Goal: Task Accomplishment & Management: Contribute content

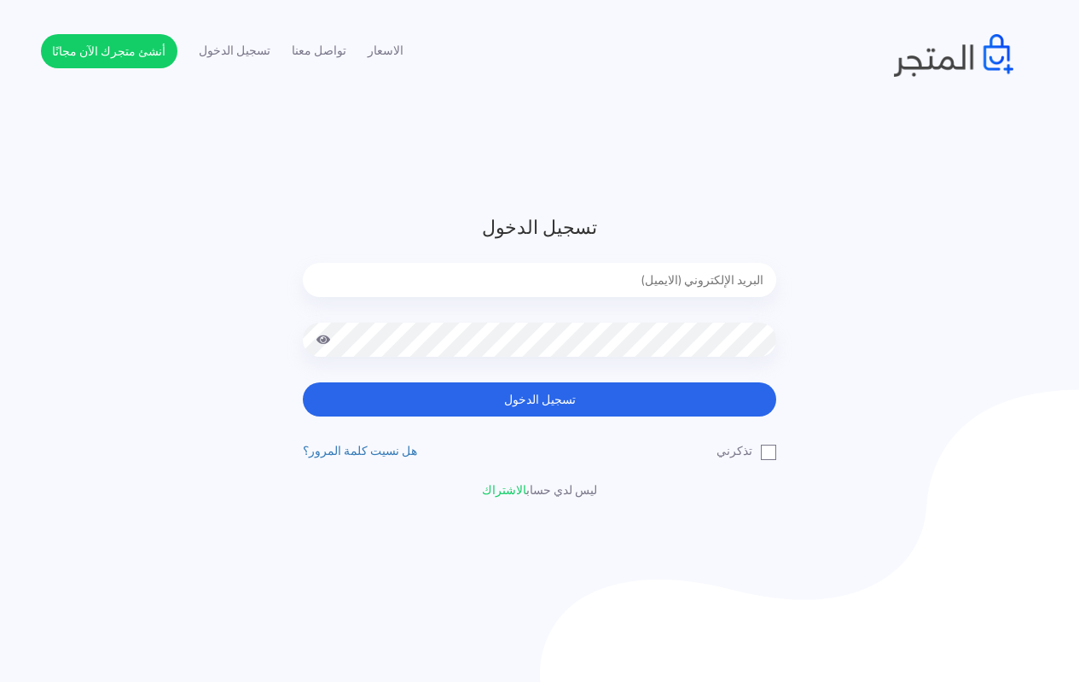
click at [532, 270] on input "email" at bounding box center [540, 280] width 474 height 34
type input "techtonic4solutions@gmail.com"
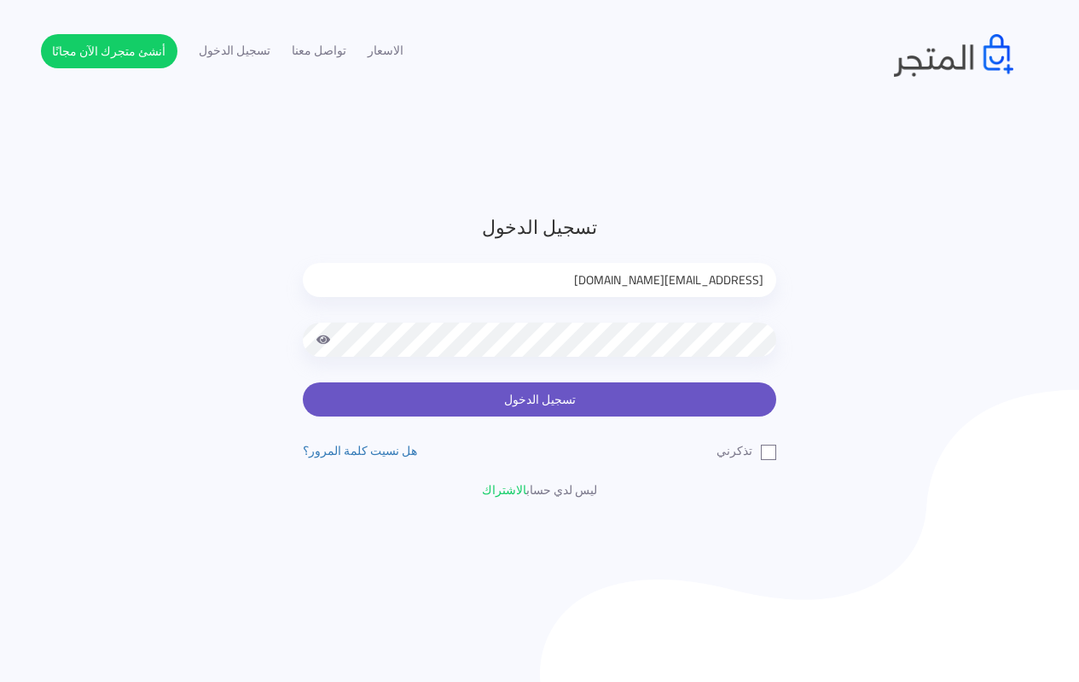
click at [544, 396] on button "تسجيل الدخول" at bounding box center [540, 399] width 474 height 34
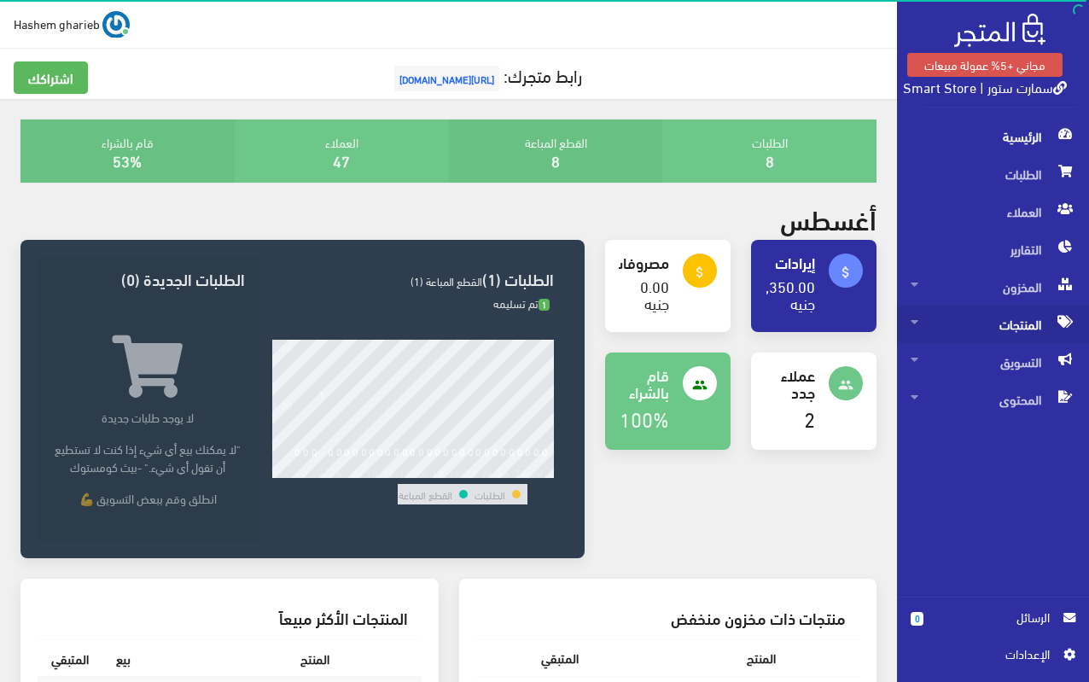
click at [1007, 323] on span "المنتجات" at bounding box center [992, 324] width 165 height 38
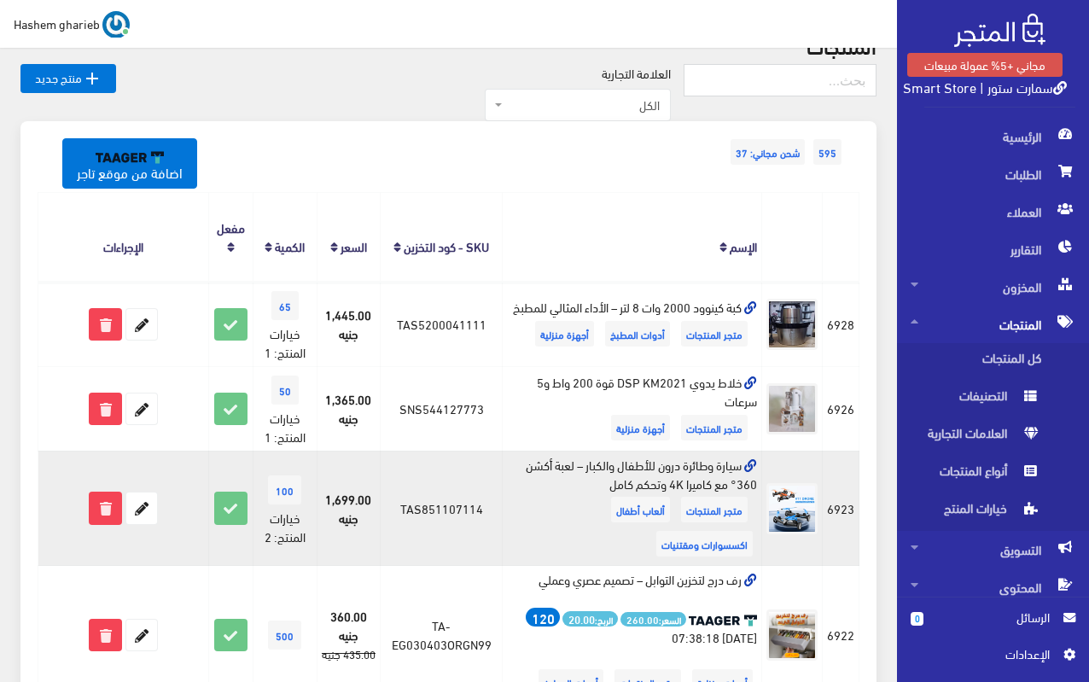
scroll to position [256, 0]
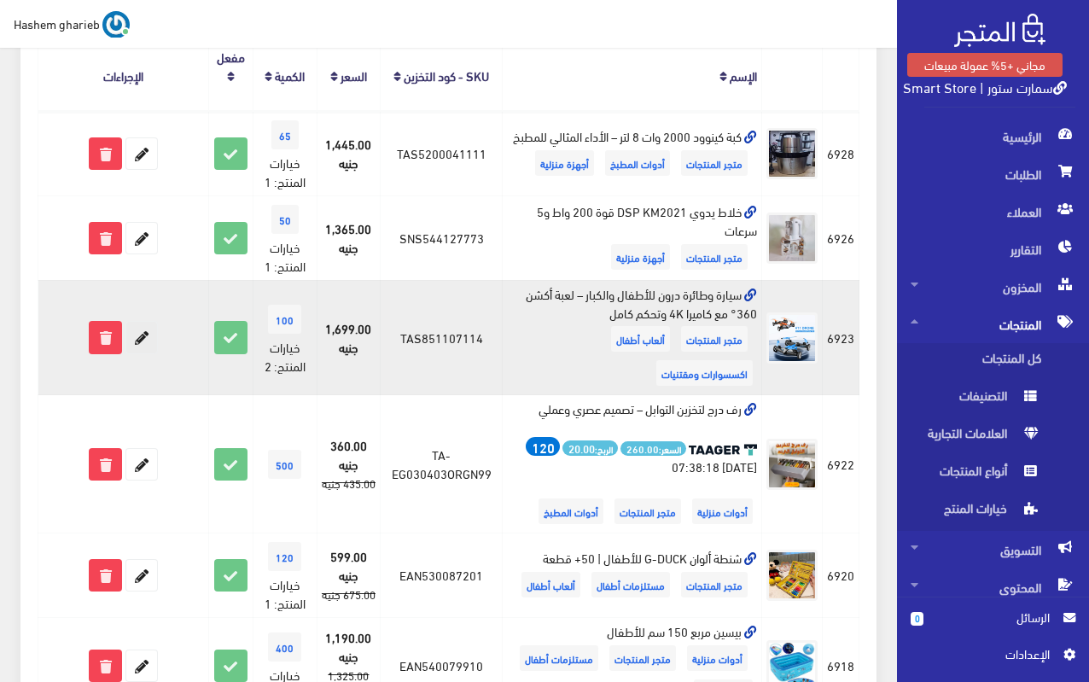
click at [142, 338] on icon at bounding box center [141, 337] width 31 height 31
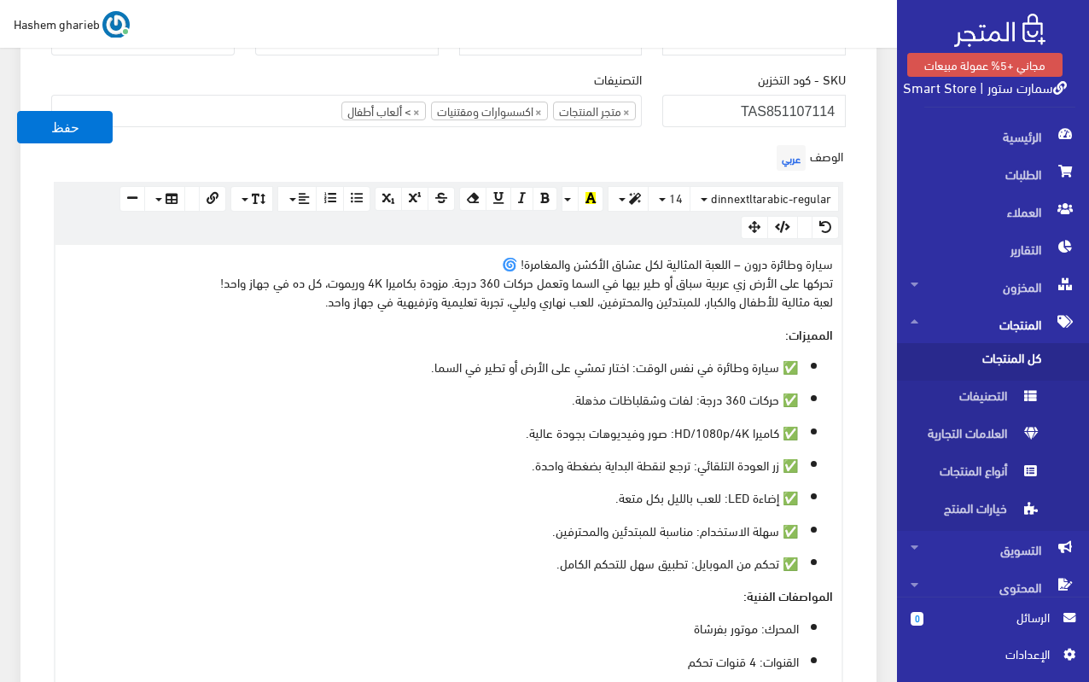
scroll to position [427, 0]
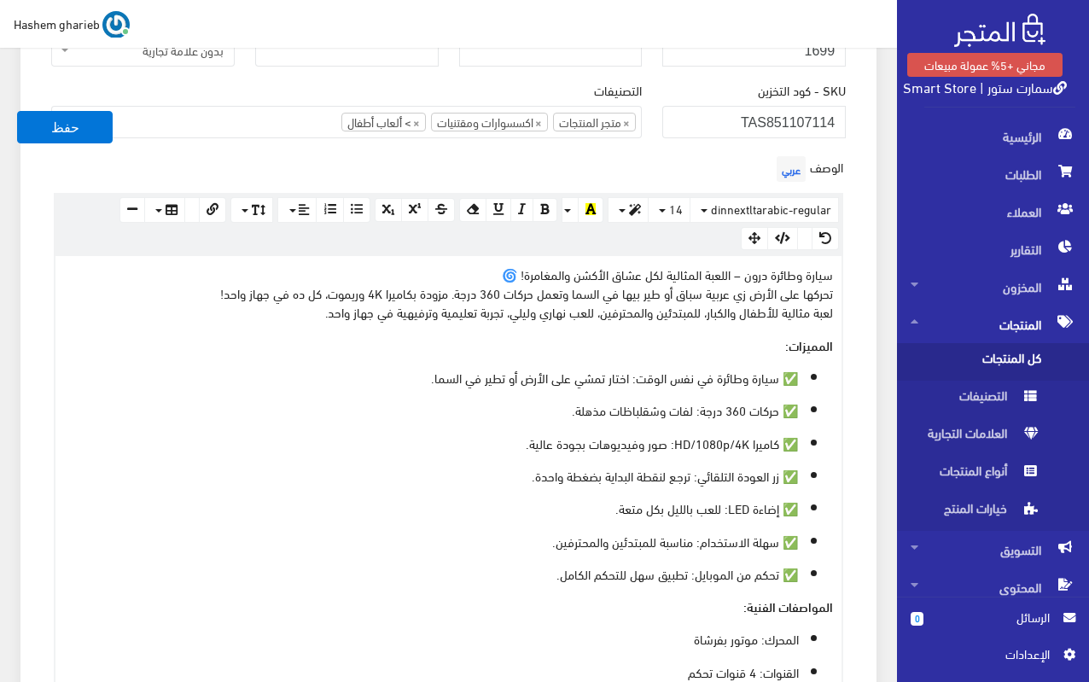
click at [439, 265] on p "سيارة وطائرة درون – اللعبة المثالية لكل عشاق الأكشن والمغامرة! 🌀 تحركها على الأ…" at bounding box center [448, 293] width 769 height 57
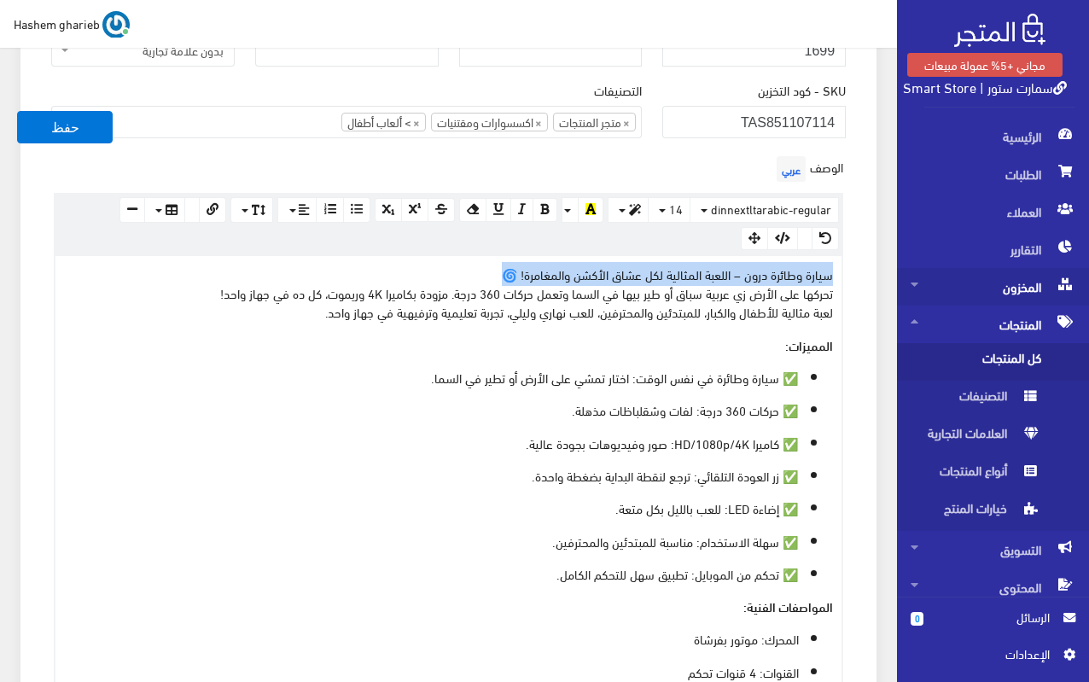
drag, startPoint x: 587, startPoint y: 271, endPoint x: 945, endPoint y: 269, distance: 357.5
click at [638, 209] on icon "button" at bounding box center [635, 210] width 12 height 12
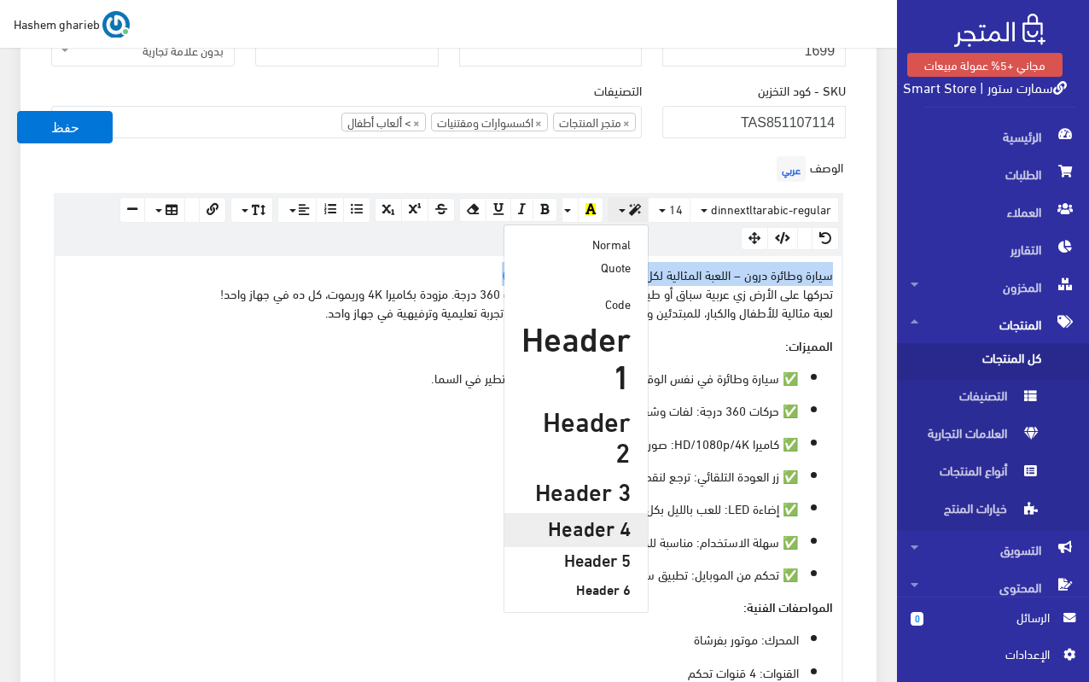
click at [600, 515] on h4 "Header 4" at bounding box center [575, 526] width 109 height 22
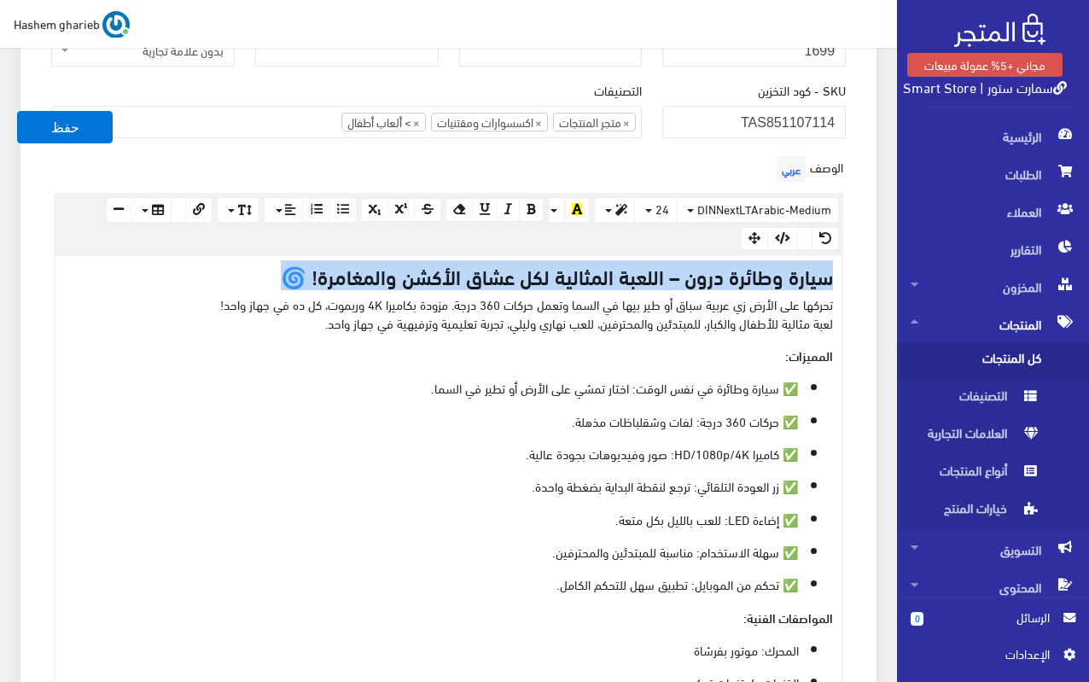
click at [418, 416] on p "✅ حركات 360 درجة: لفات وشقلباظات مذهلة." at bounding box center [431, 420] width 735 height 19
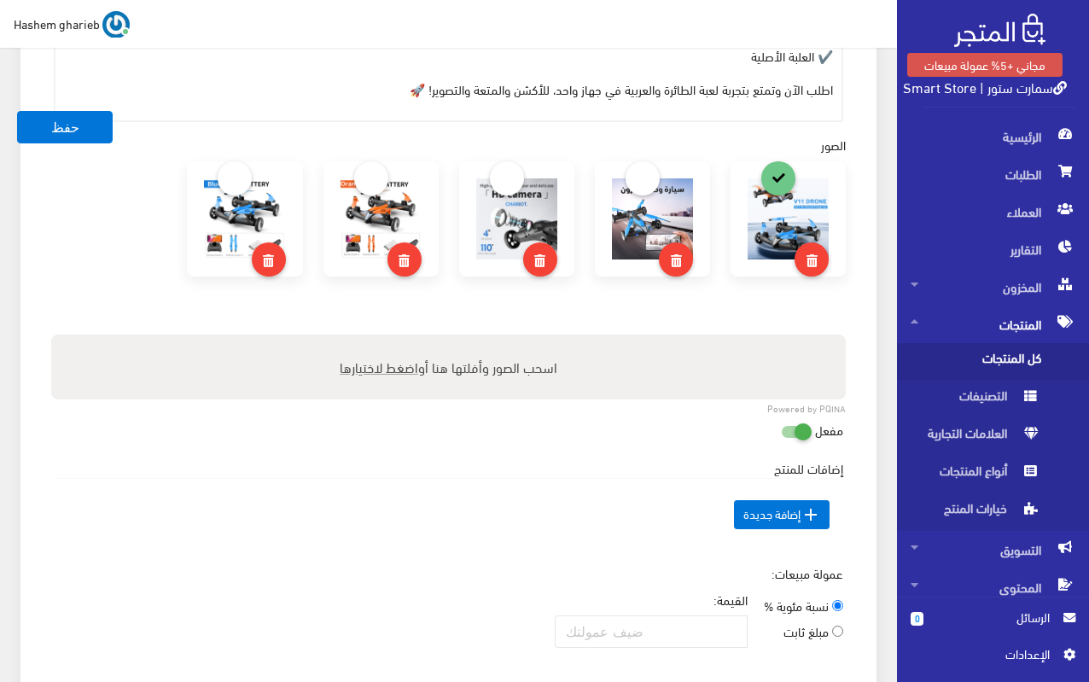
scroll to position [1451, 0]
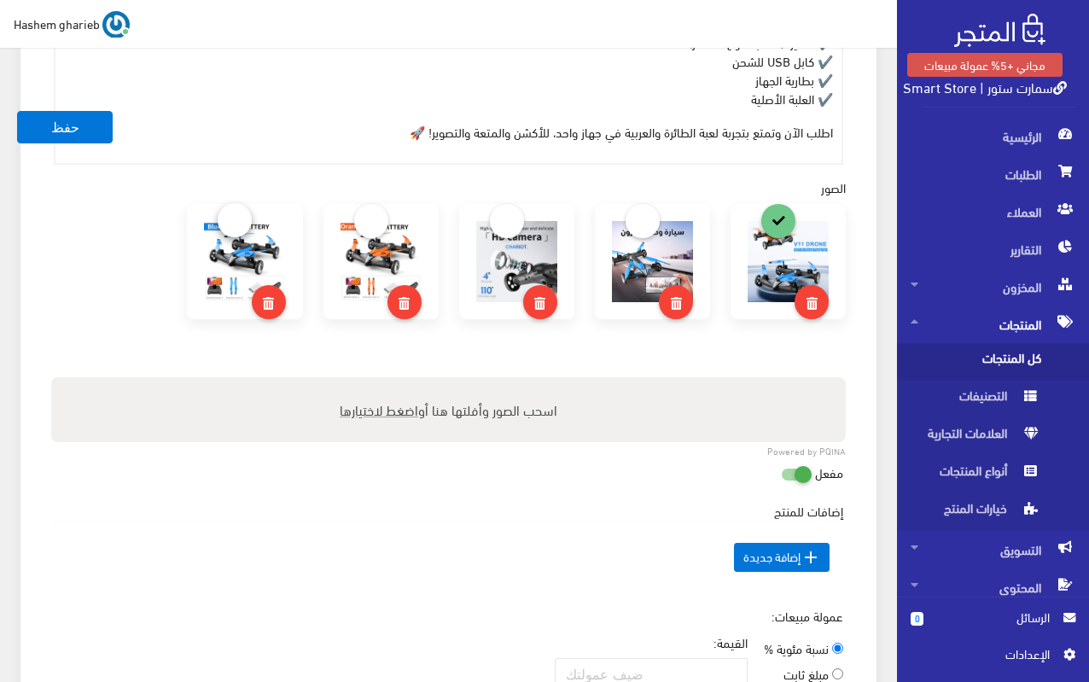
click at [247, 218] on link at bounding box center [235, 220] width 34 height 34
click at [68, 119] on button "حفظ" at bounding box center [65, 127] width 96 height 32
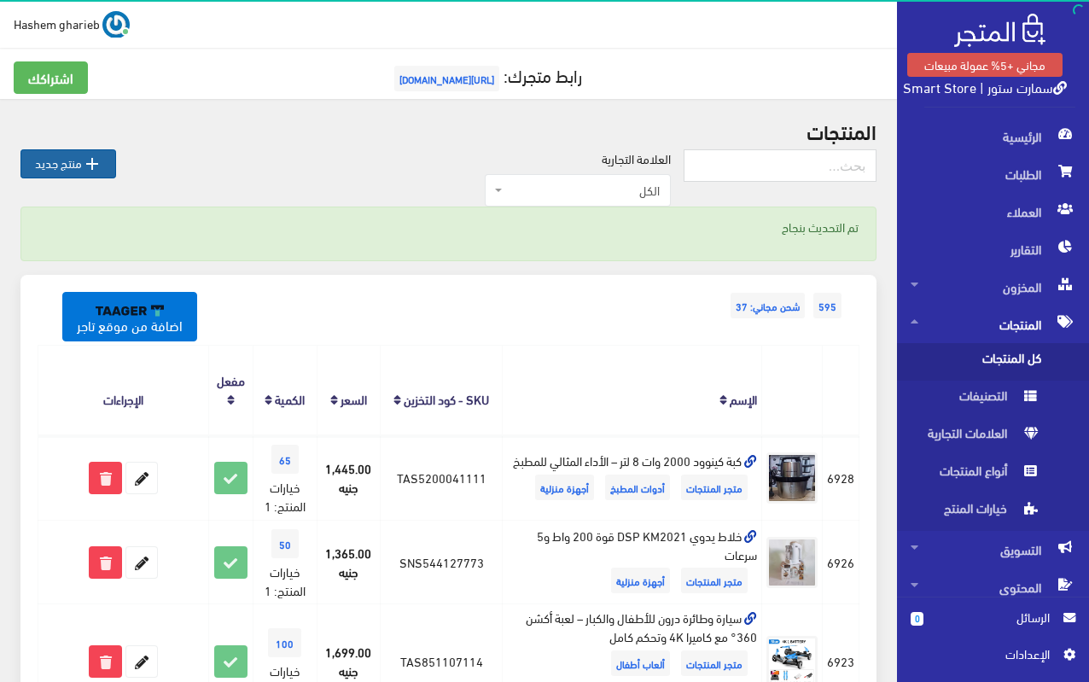
click at [55, 163] on link " منتج جديد" at bounding box center [68, 163] width 96 height 29
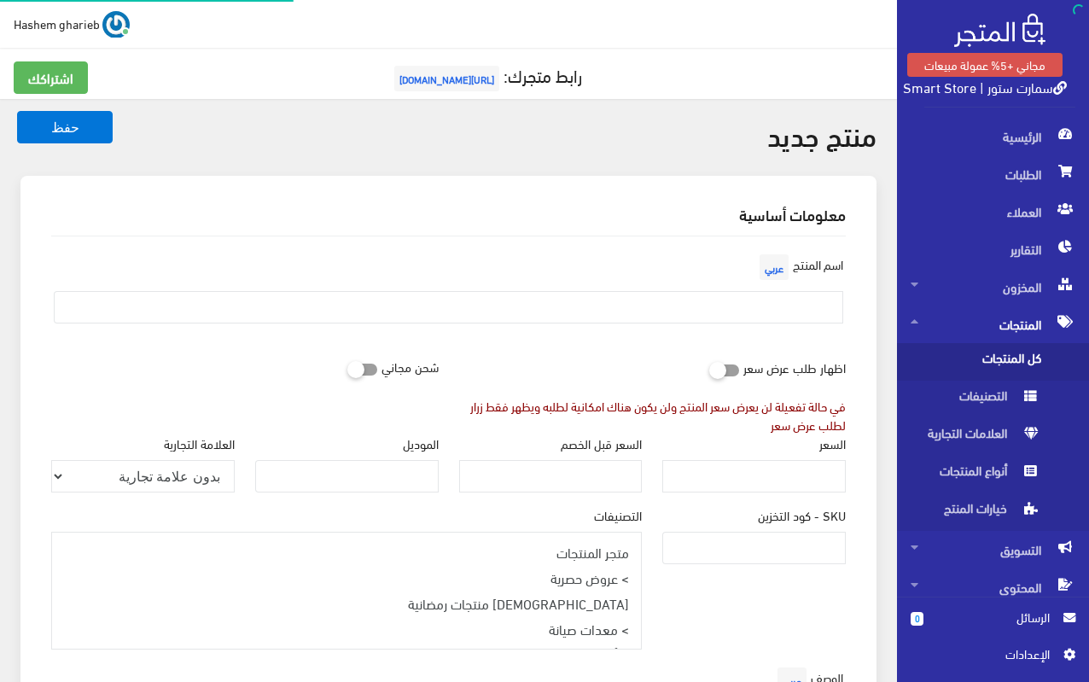
select select
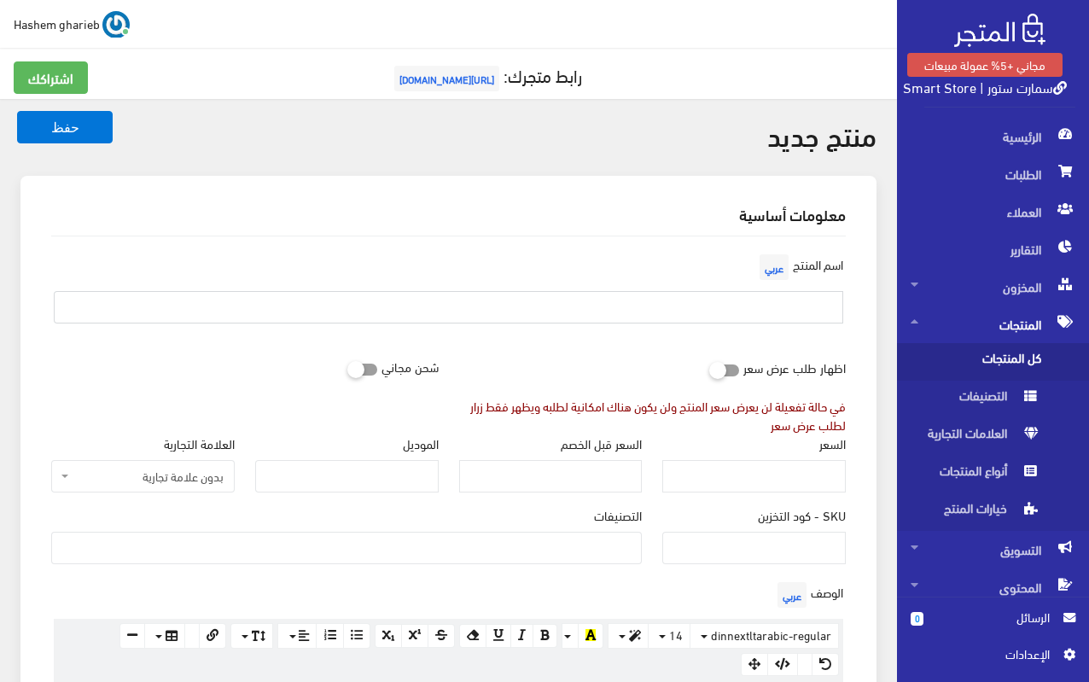
click at [751, 311] on input "text" at bounding box center [448, 307] width 789 height 32
paste input "ستاند تابلت معدني قابل للتعديل"
type input "ستاند تابلت معدني قابل للتعديل"
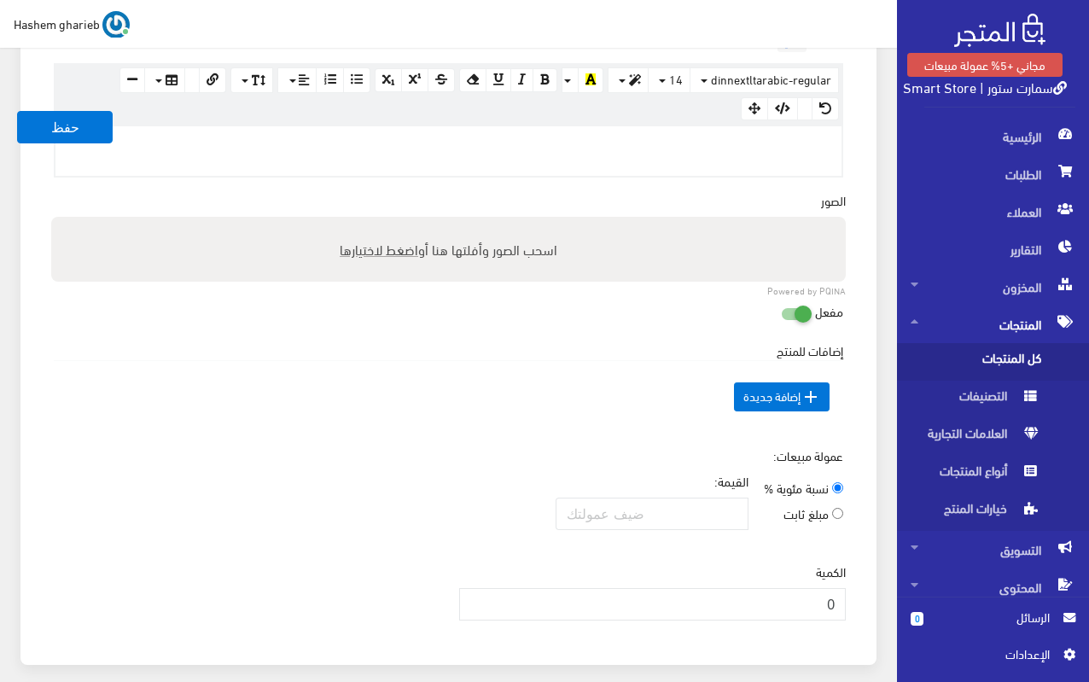
scroll to position [597, 0]
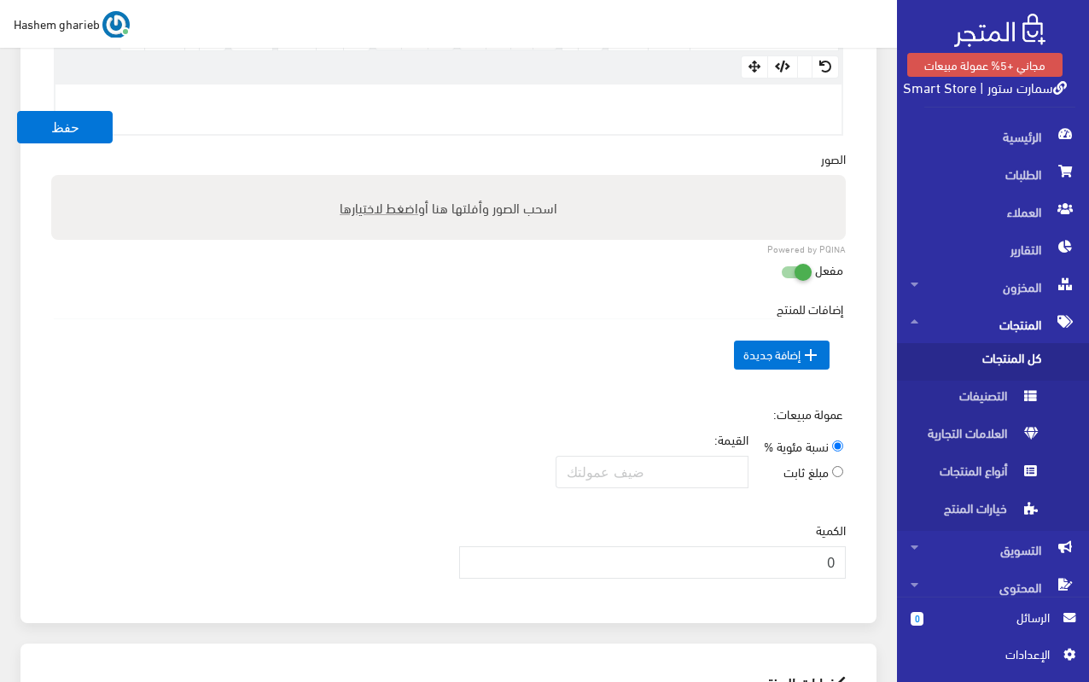
click at [720, 113] on div at bounding box center [448, 108] width 786 height 49
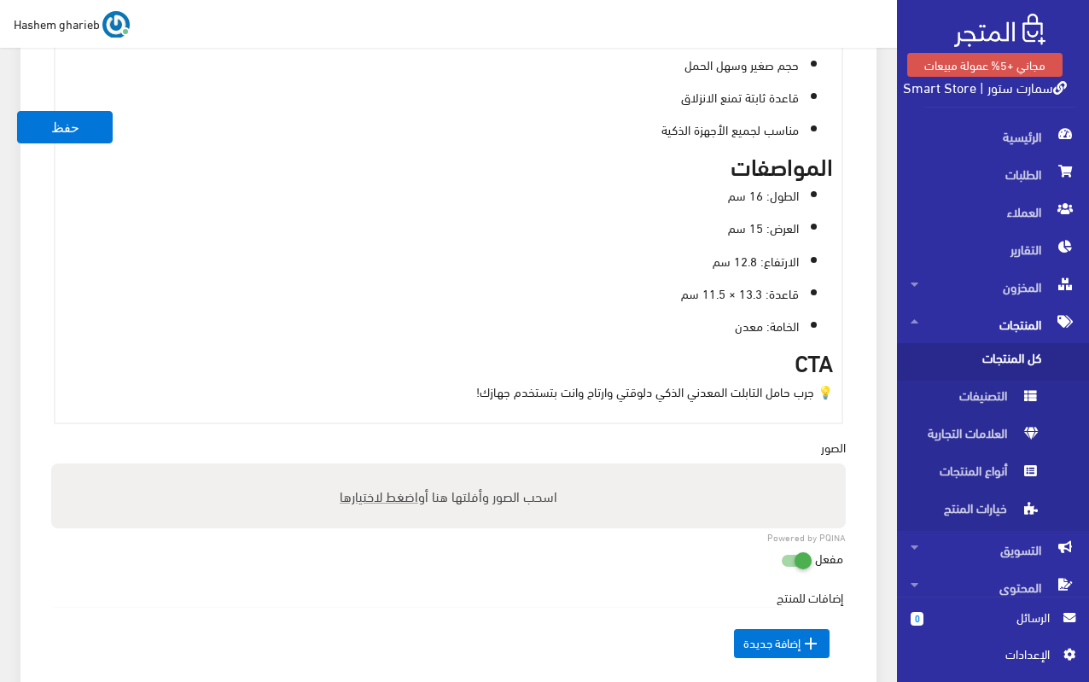
scroll to position [675, 0]
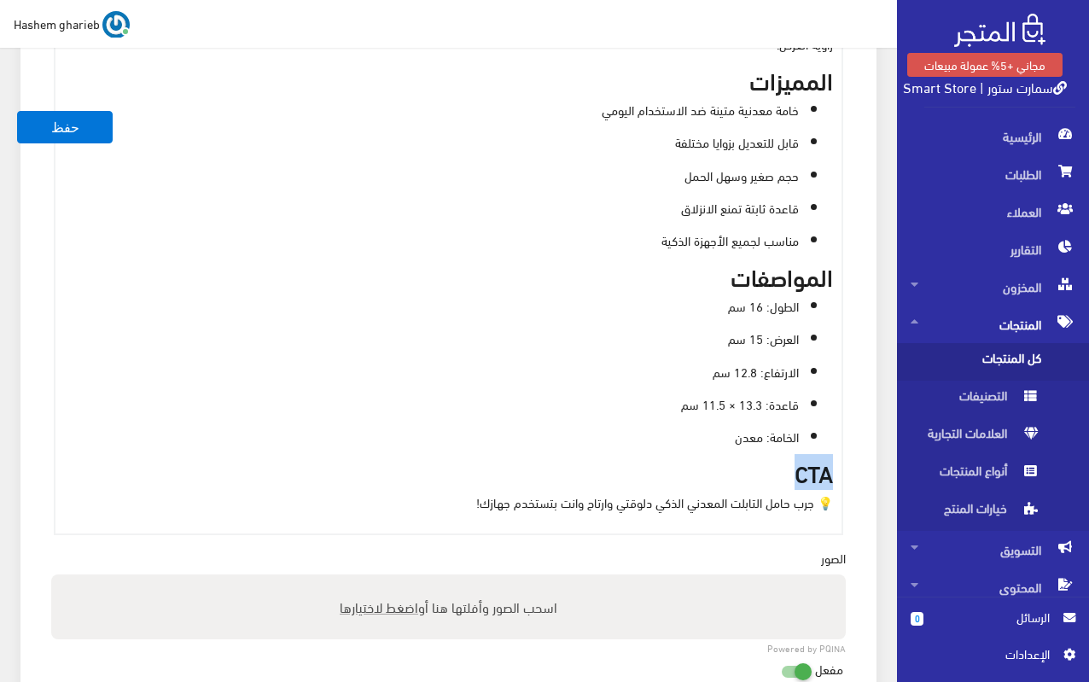
drag, startPoint x: 780, startPoint y: 470, endPoint x: 854, endPoint y: 458, distance: 75.2
click at [854, 458] on div "الوصف عربي × Insert Image Select from files Image URL Insert Image × Insert Lin…" at bounding box center [448, 219] width 815 height 632
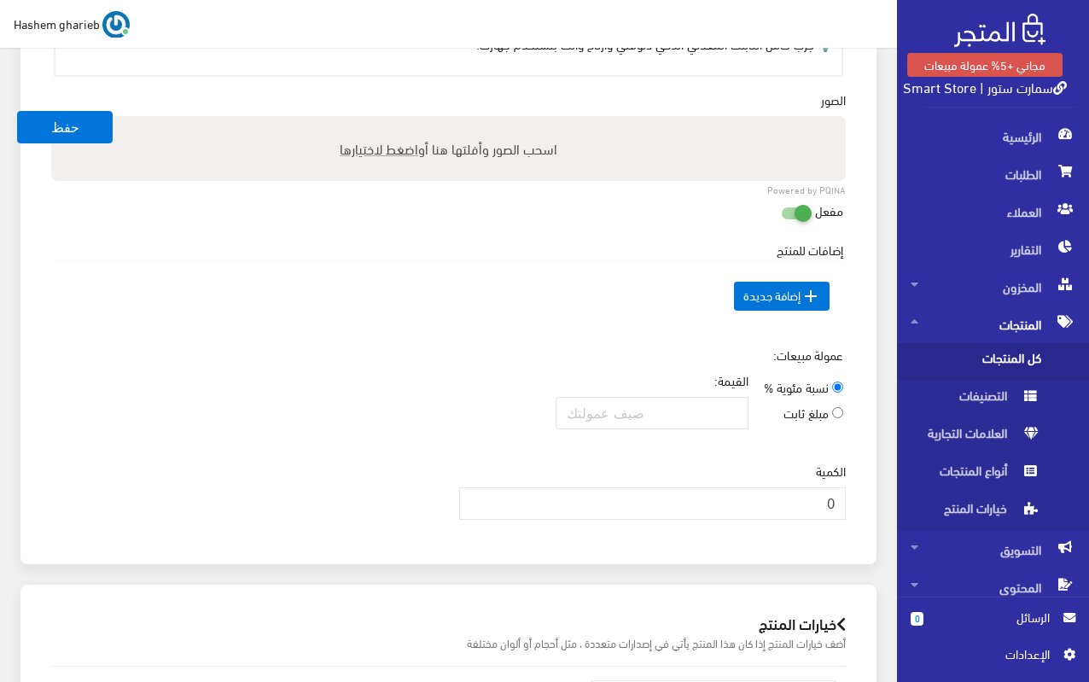
scroll to position [1102, 0]
click at [383, 140] on span "اضغط لاختيارها" at bounding box center [379, 146] width 79 height 25
click at [383, 119] on input "اسحب الصور وأفلتها هنا أو اضغط لاختيارها" at bounding box center [448, 116] width 794 height 5
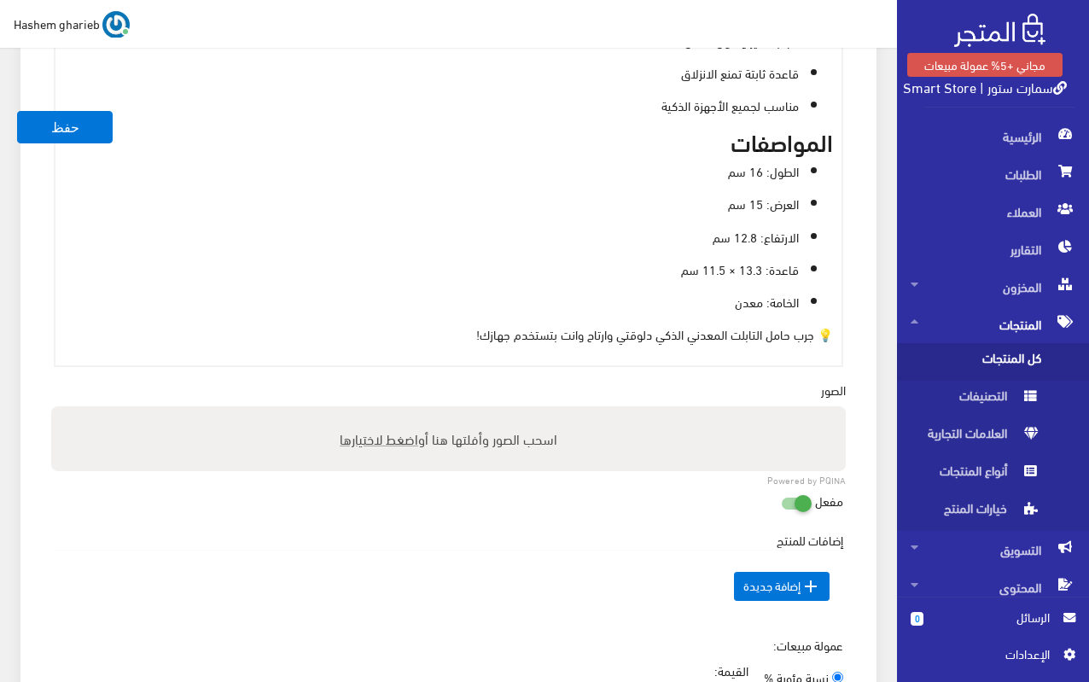
scroll to position [760, 0]
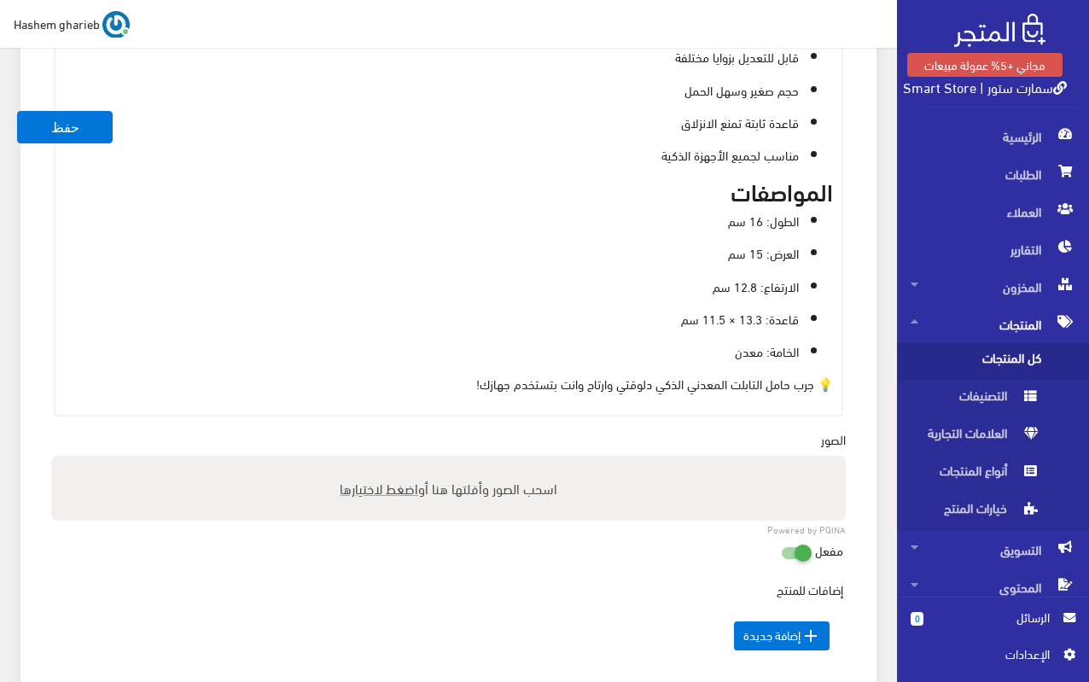
click at [421, 484] on label "اسحب الصور وأفلتها هنا أو اضغط لاختيارها" at bounding box center [448, 488] width 231 height 34
click at [421, 461] on input "اسحب الصور وأفلتها هنا أو اضغط لاختيارها" at bounding box center [448, 458] width 794 height 5
type input "C:\fakepath\adjustable-metal-stand-for-tablet-and-phone.jpg"
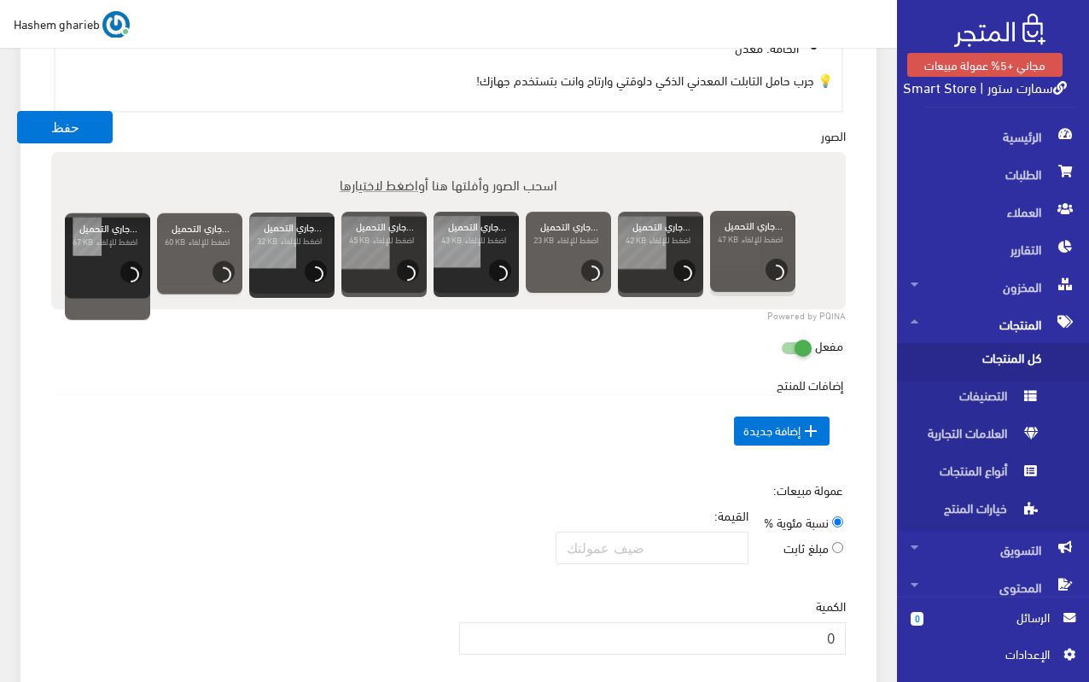
scroll to position [1443, 0]
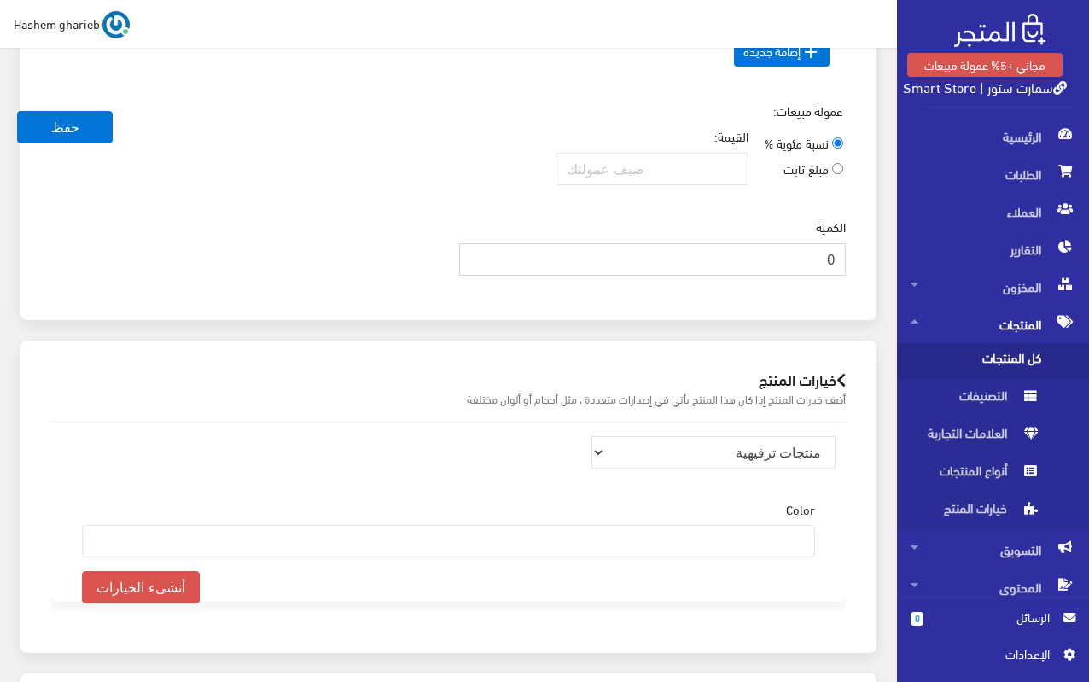
drag, startPoint x: 785, startPoint y: 248, endPoint x: 895, endPoint y: 248, distance: 110.1
type input "300"
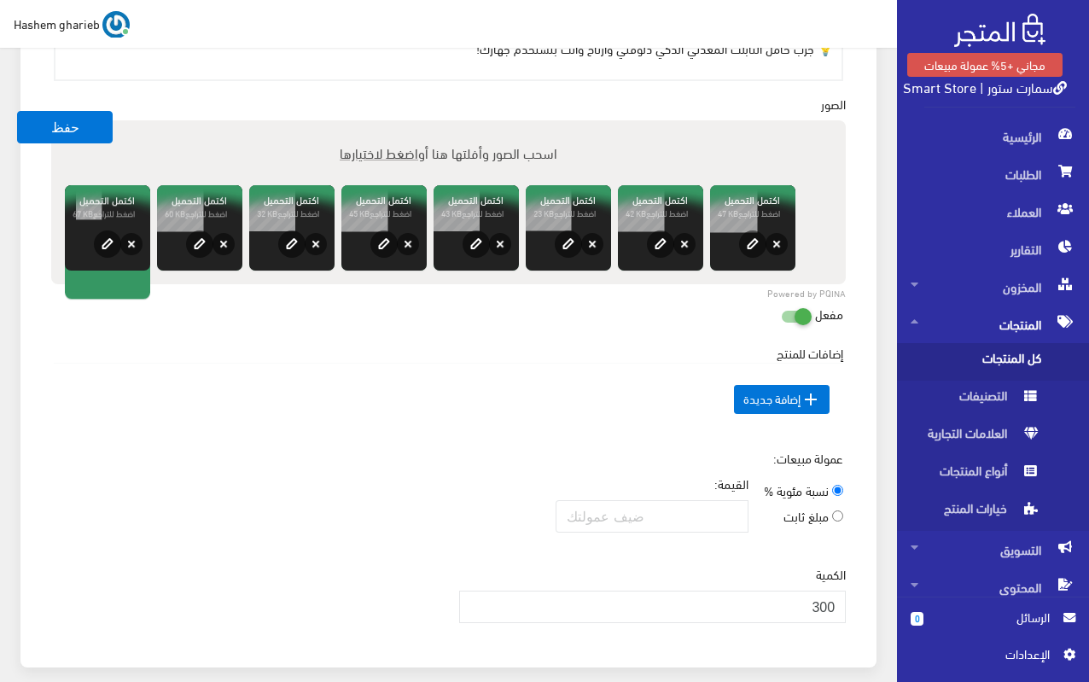
scroll to position [1608, 0]
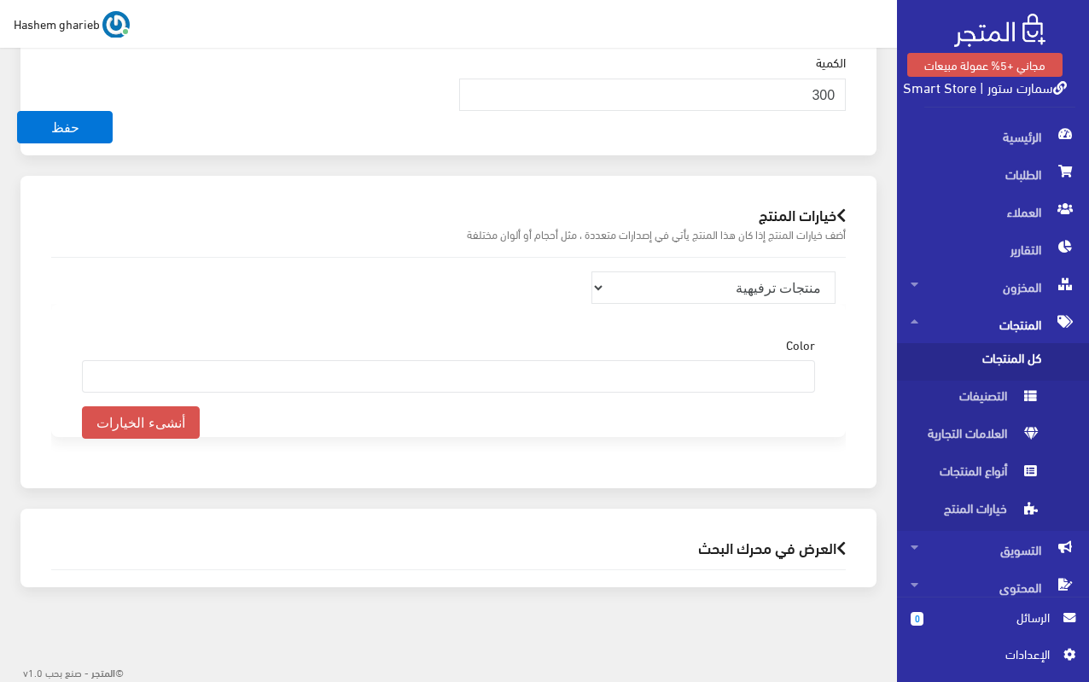
click at [692, 545] on h2 "العرض في محرك البحث" at bounding box center [448, 547] width 794 height 16
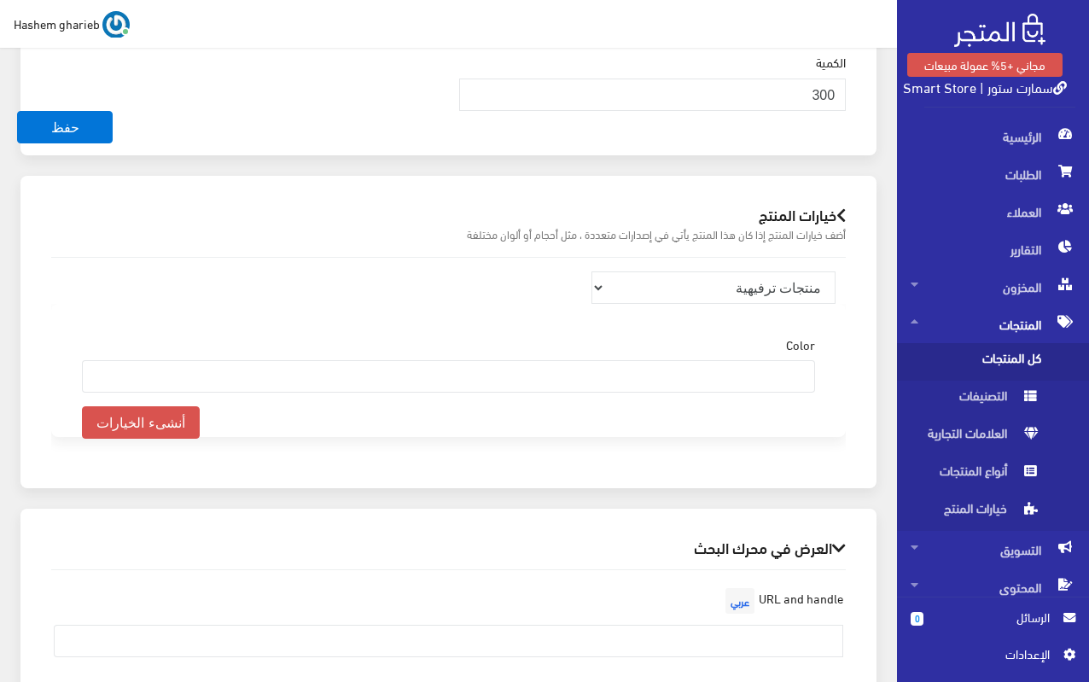
scroll to position [2178, 0]
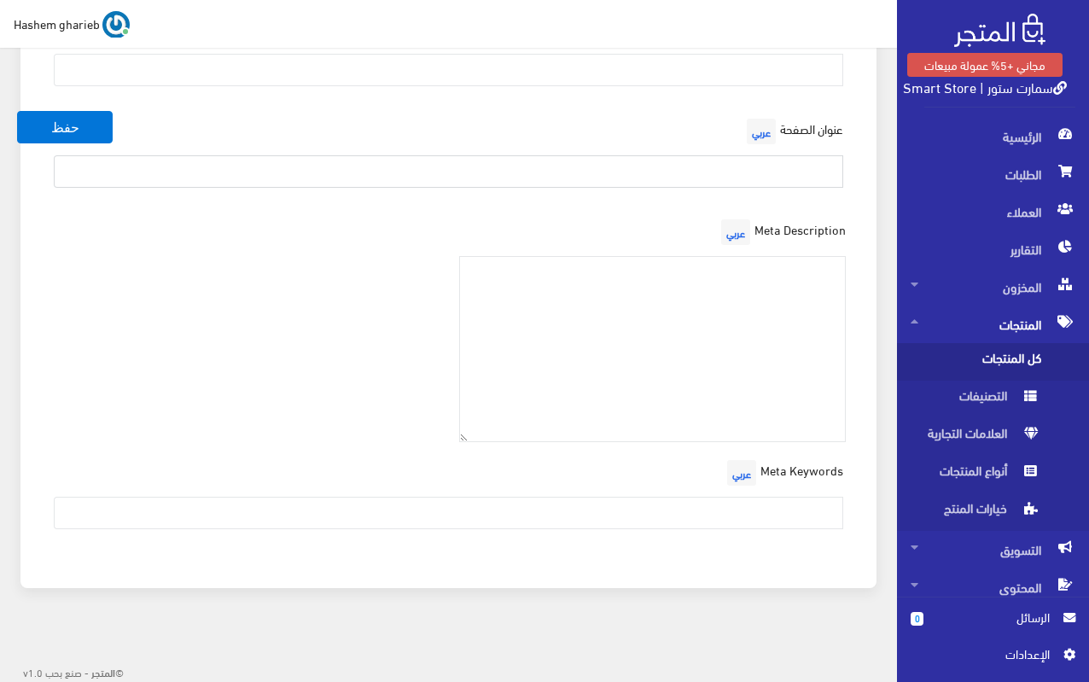
click at [727, 182] on input "text" at bounding box center [448, 171] width 789 height 32
paste input "ستاند تابلت معدني قابل للتعديل – جودة عالية | سمارت ستور"
type input "ستاند تابلت معدني قابل للتعديل – جودة عالية | سمارت ستور"
click at [669, 344] on textarea at bounding box center [652, 349] width 387 height 187
paste textarea "حامل تابلت معدني قوي، سهل الطي ومناسب للسفر. تصميم عملي يوفر ثبات ومرونة لزاوية…"
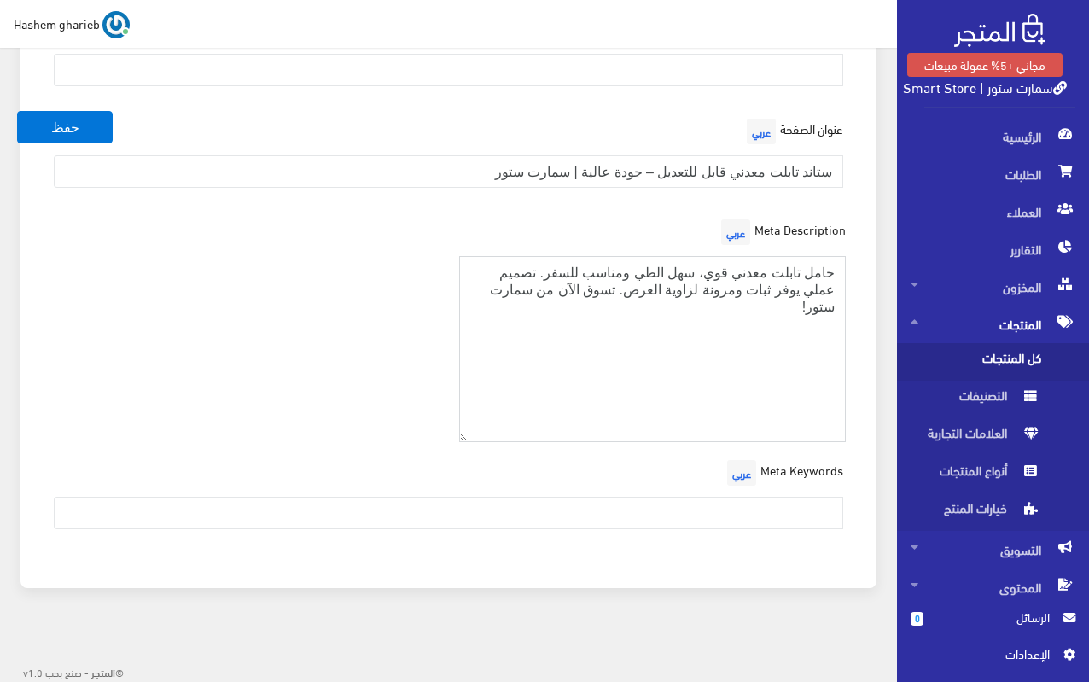
type textarea "حامل تابلت معدني قوي، سهل الطي ومناسب للسفر. تصميم عملي يوفر ثبات ومرونة لزاوية…"
click at [721, 505] on input "text" at bounding box center [448, 513] width 789 height 32
paste input "حامل تابلت معدني، ستاند تابلت، حامل موبايل معدني، حامل تابلت مكتبي، حامل تابلت …"
type input "حامل تابلت معدني، ستاند تابلت، حامل موبايل معدني، حامل تابلت مكتبي، حامل تابلت …"
click at [246, 345] on div "Meta Description عربي حامل تابلت معدني قوي، سهل الطي ومناسب للسفر. تصميم عملي ي…" at bounding box center [448, 335] width 815 height 241
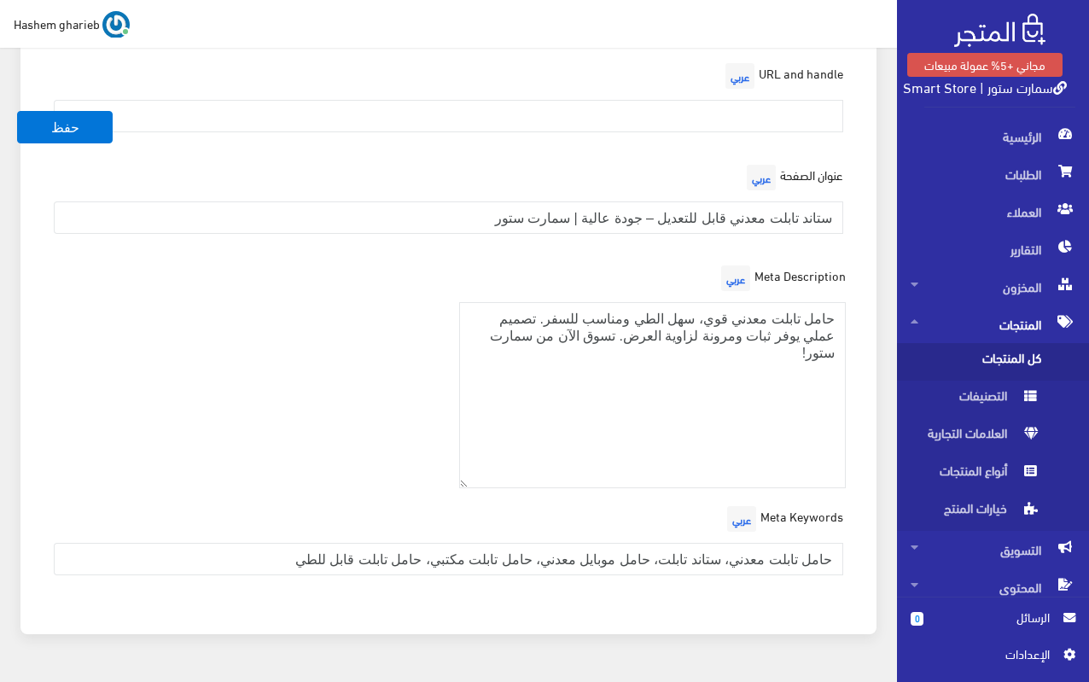
scroll to position [2093, 0]
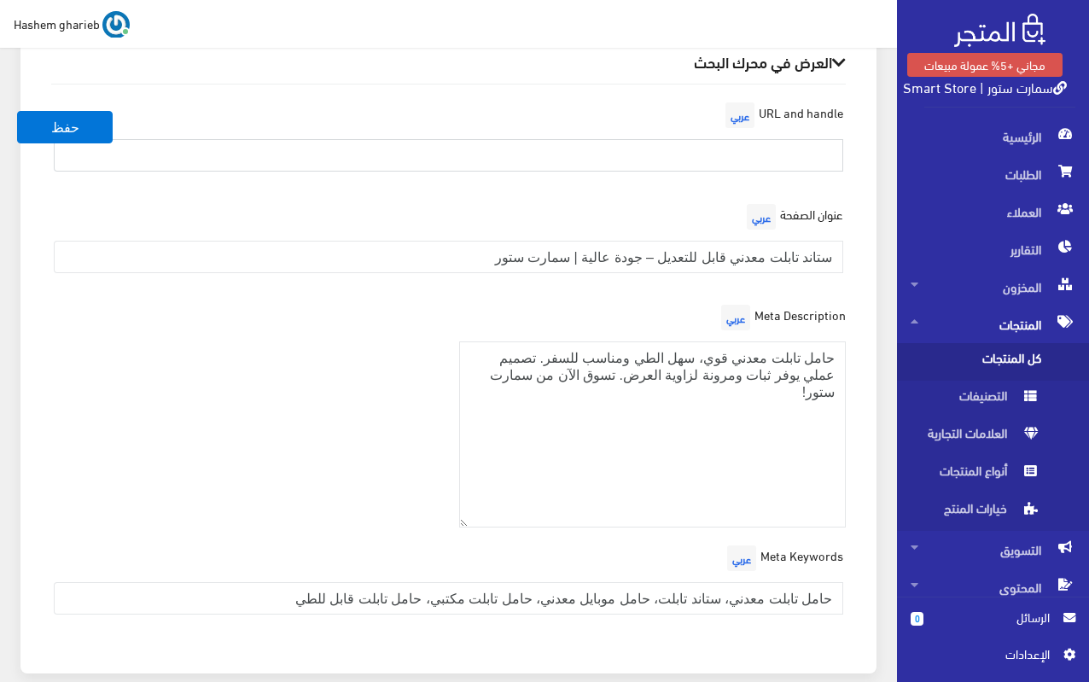
click at [743, 148] on input "text" at bounding box center [448, 155] width 789 height 32
paste input "metal-tablet-stand"
type input "metal-tablet-stand"
click at [846, 142] on div "URL and handle عربي metal-tablet-stand" at bounding box center [448, 141] width 815 height 87
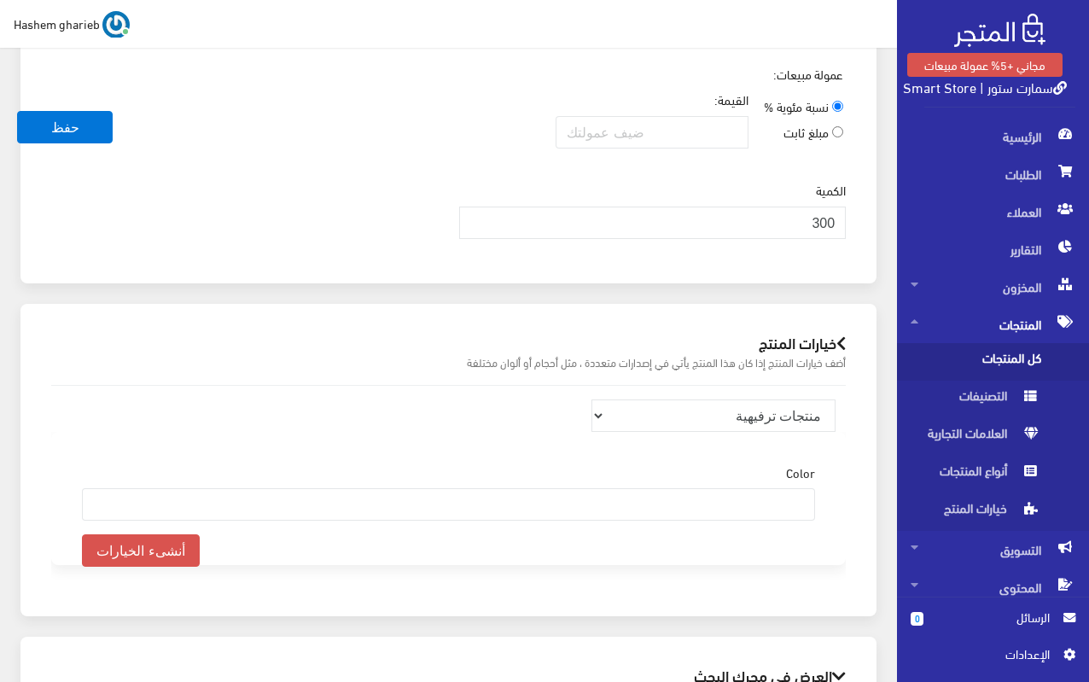
scroll to position [1496, 0]
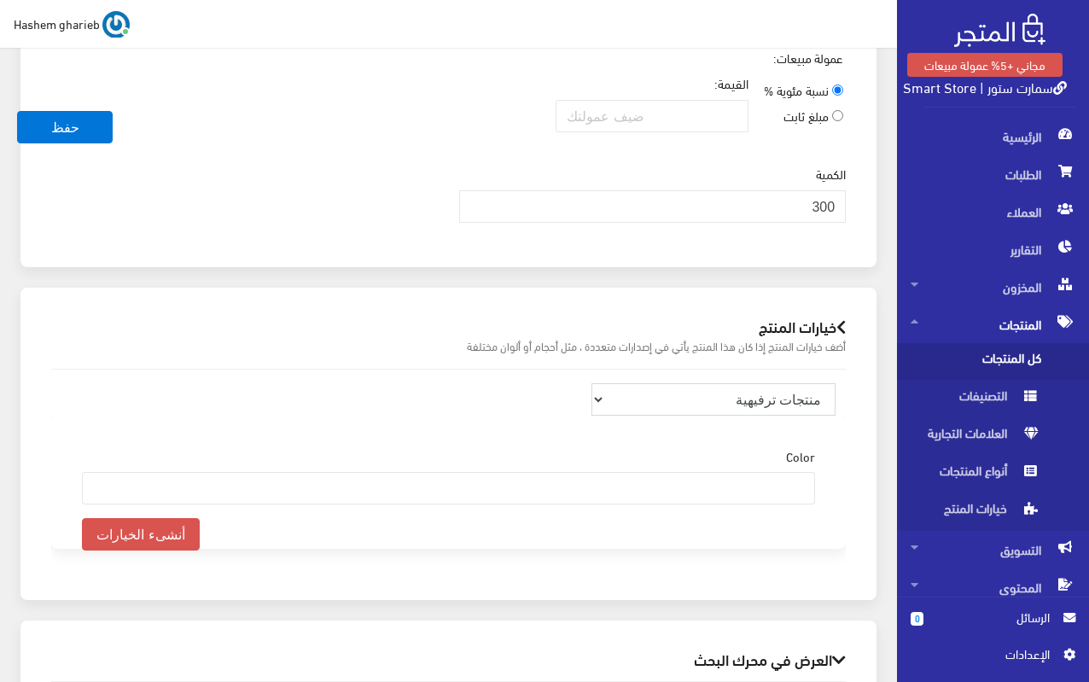
click at [767, 398] on select "منتجات ترفيهية الكترونيات اكسسوارات الهواتف الصحة والجمال تحف ومقتنيات موضة وأز…" at bounding box center [713, 399] width 244 height 32
select select "27"
click at [591, 383] on select "منتجات ترفيهية الكترونيات اكسسوارات الهواتف الصحة والجمال تحف ومقتنيات موضة وأز…" at bounding box center [713, 399] width 244 height 32
select select
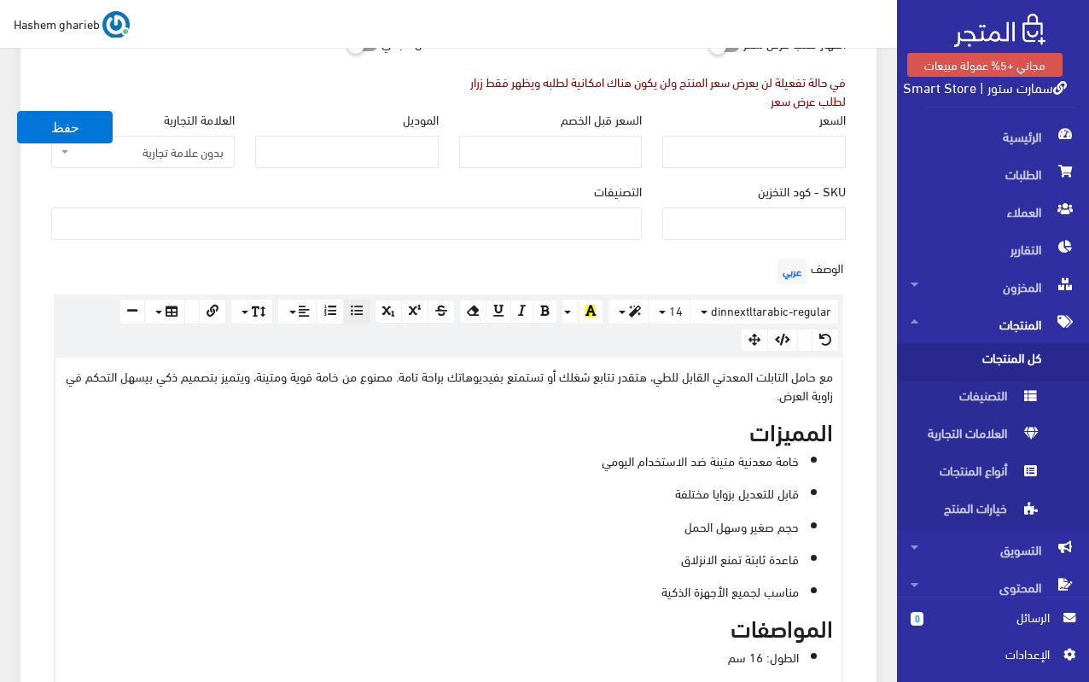
scroll to position [387, 0]
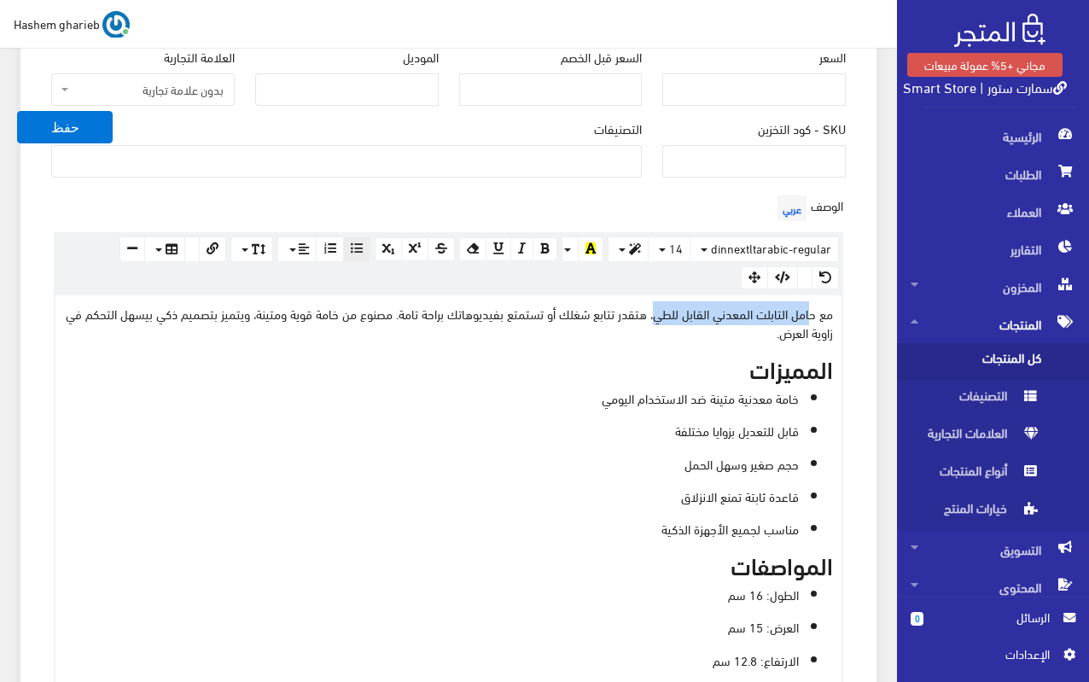
drag, startPoint x: 657, startPoint y: 311, endPoint x: 811, endPoint y: 315, distance: 154.5
click at [811, 315] on p "مع حامل التابلت المعدني القابل للطي، هتقدر تتابع شغلك أو تستمتع بفيديوهاتك براح…" at bounding box center [448, 323] width 769 height 38
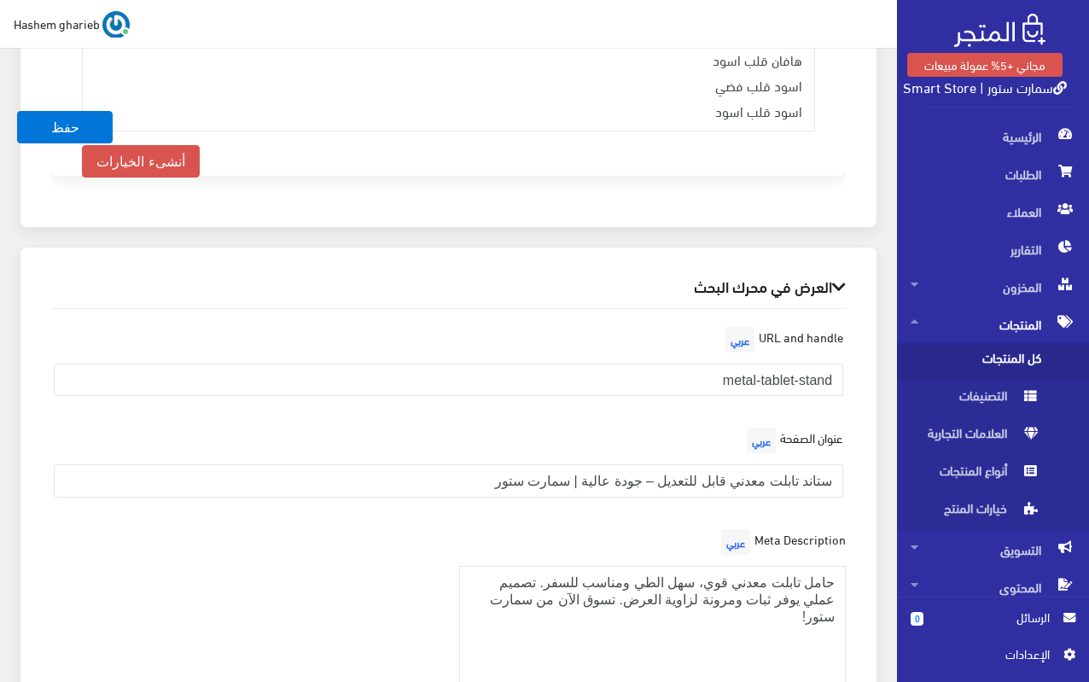
scroll to position [2243, 0]
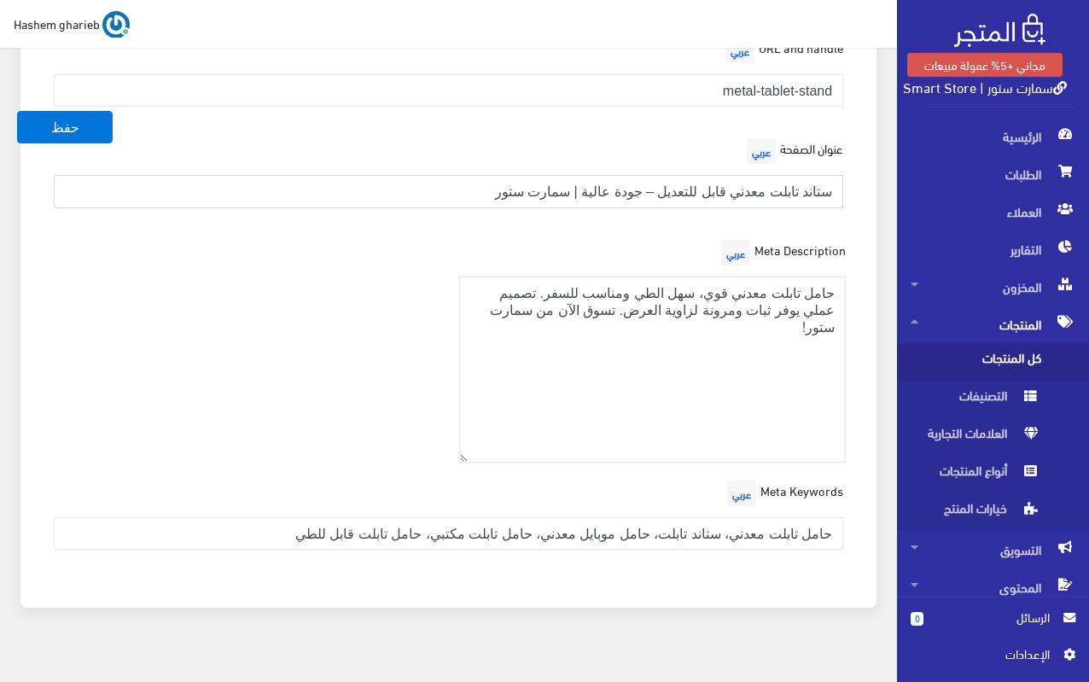
drag, startPoint x: 654, startPoint y: 169, endPoint x: 865, endPoint y: 172, distance: 211.6
click at [857, 172] on div "URL and handle عربي metal-tablet-stand عنوان الصفحة عربي ستاند تابلت معدني قابل…" at bounding box center [449, 305] width 822 height 571
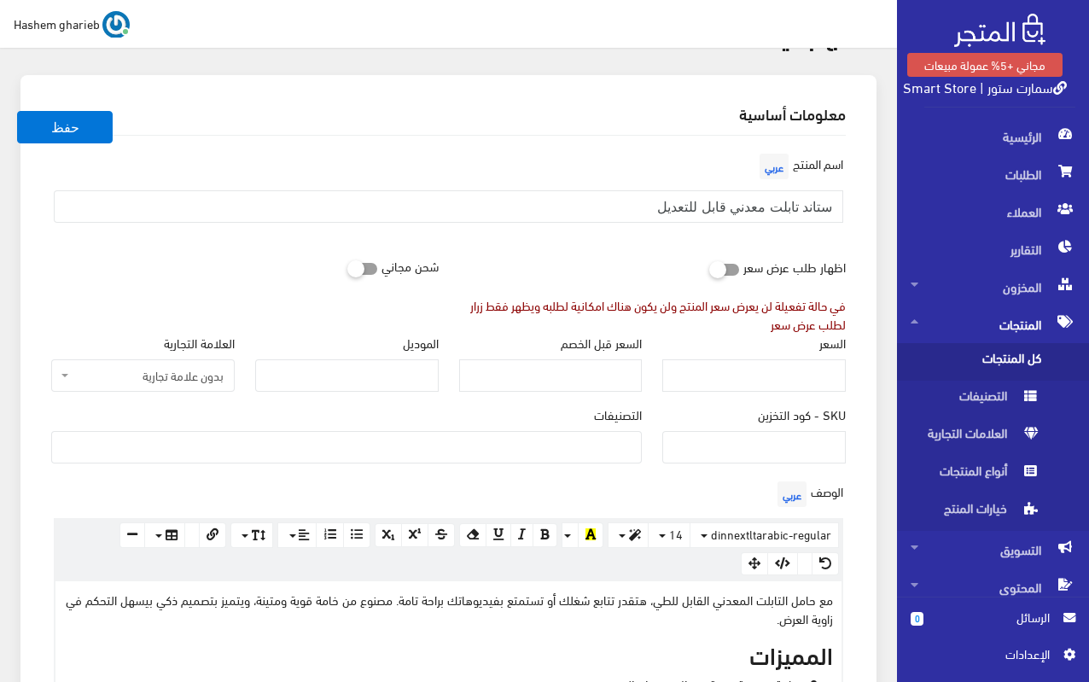
scroll to position [25, 0]
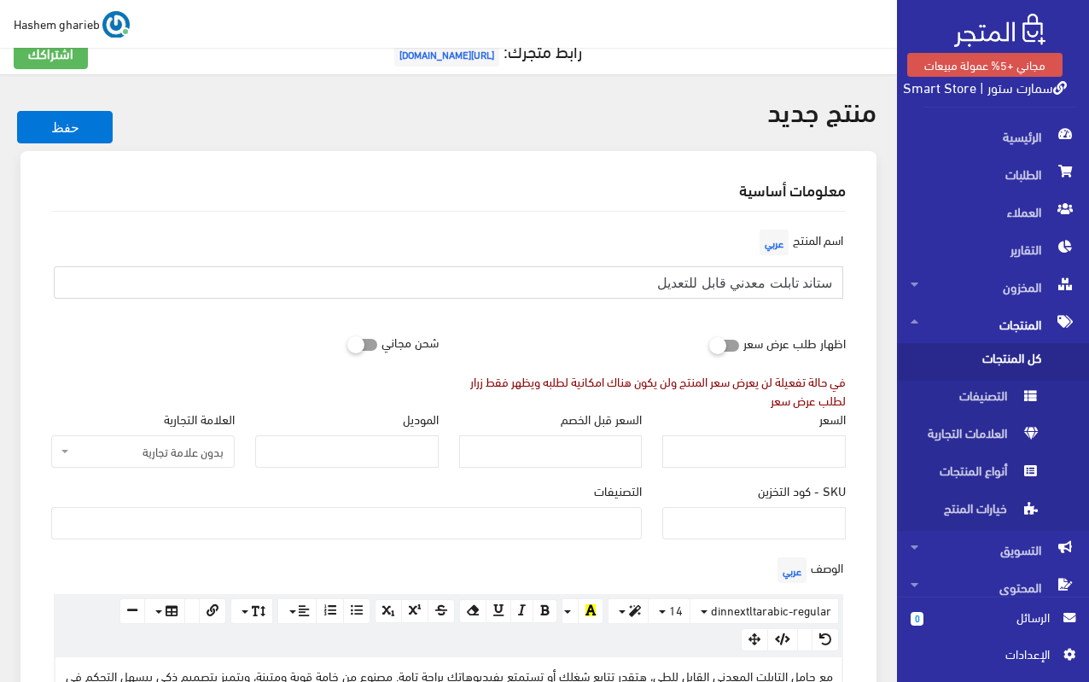
drag, startPoint x: 614, startPoint y: 282, endPoint x: 886, endPoint y: 288, distance: 271.4
paste input "ل"
click at [695, 273] on input "ستاند تابلت معدني قابل للتعديل" at bounding box center [448, 282] width 789 height 32
type input "ستاند تابلت معدني قابل للطي والتعديل"
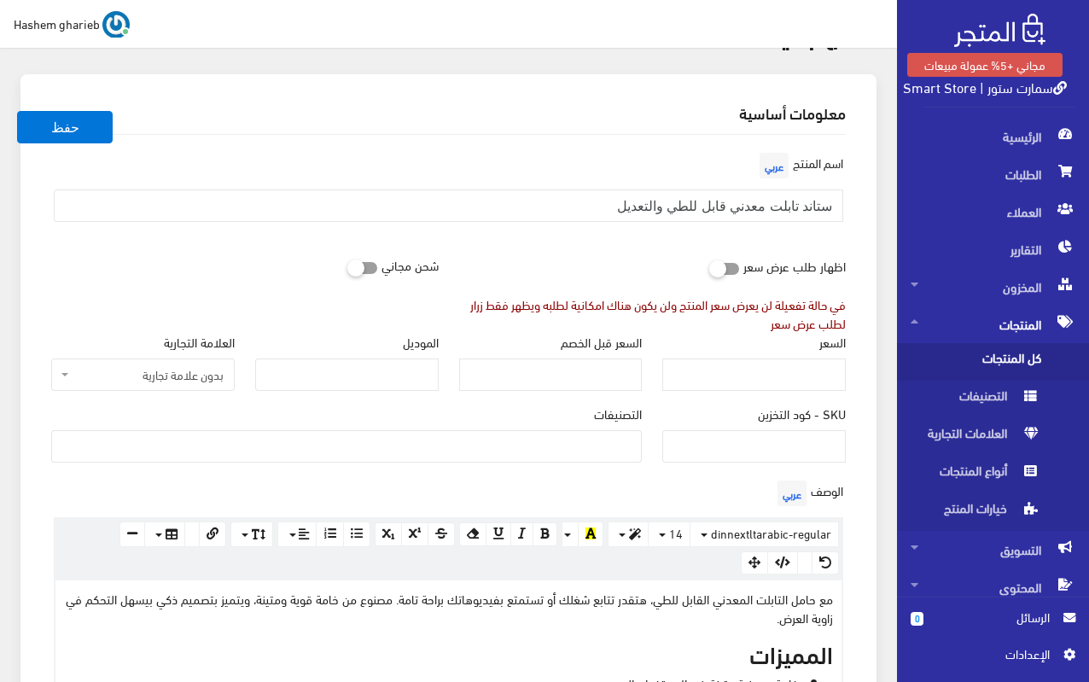
scroll to position [195, 0]
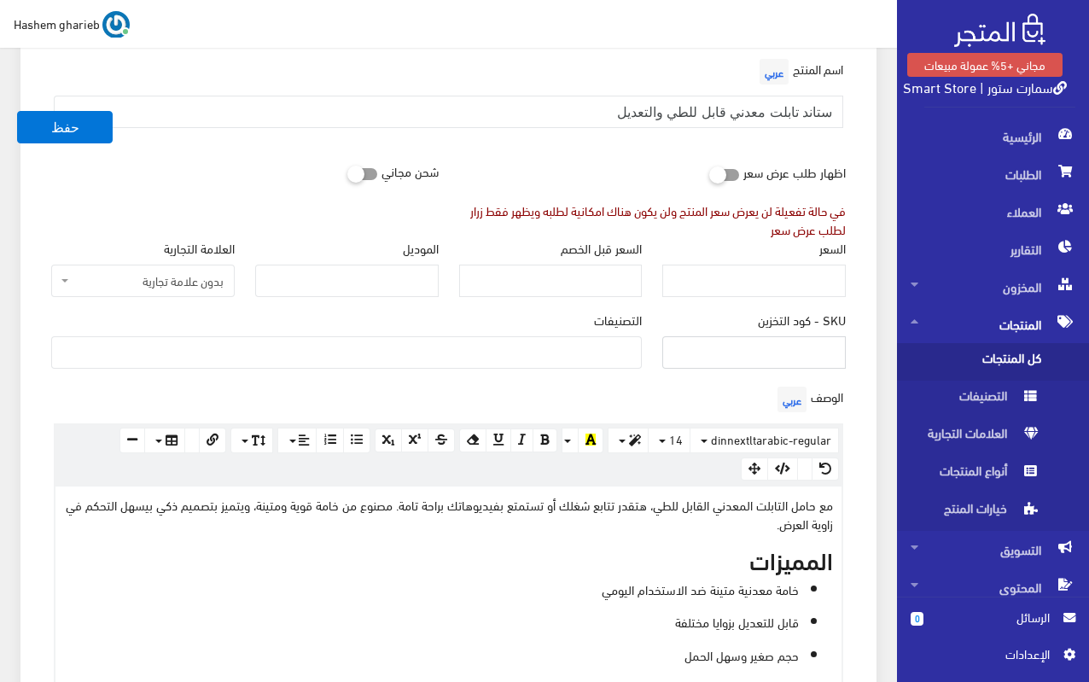
click at [805, 366] on input "SKU - كود التخزين" at bounding box center [753, 352] width 183 height 32
type input "275"
click at [535, 348] on ul at bounding box center [346, 350] width 589 height 27
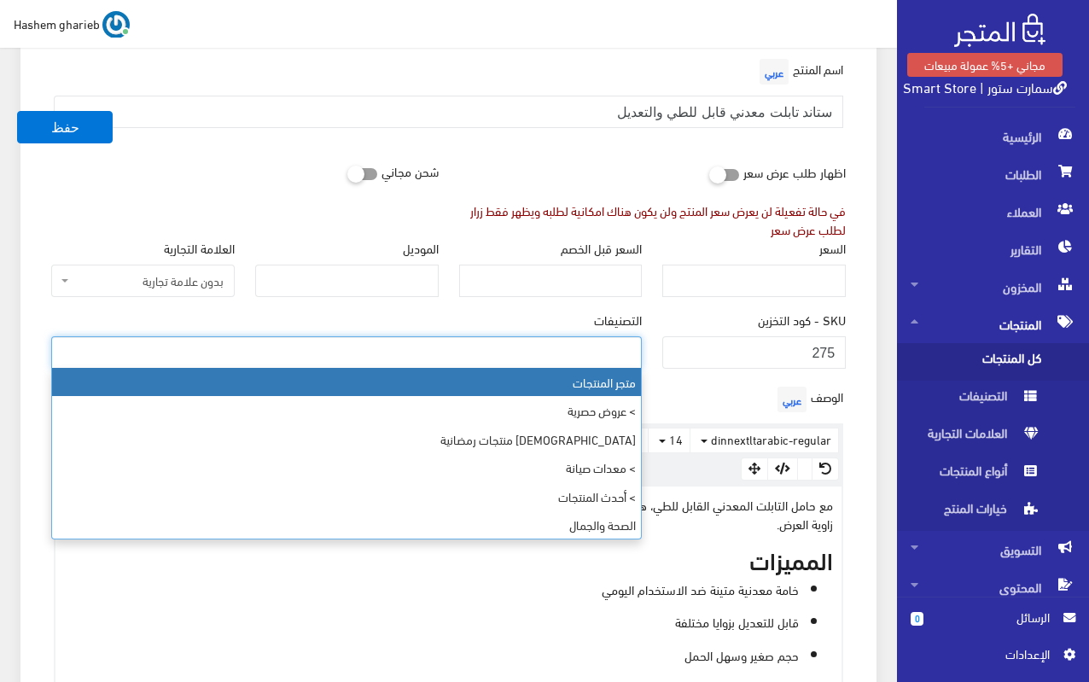
select select "403"
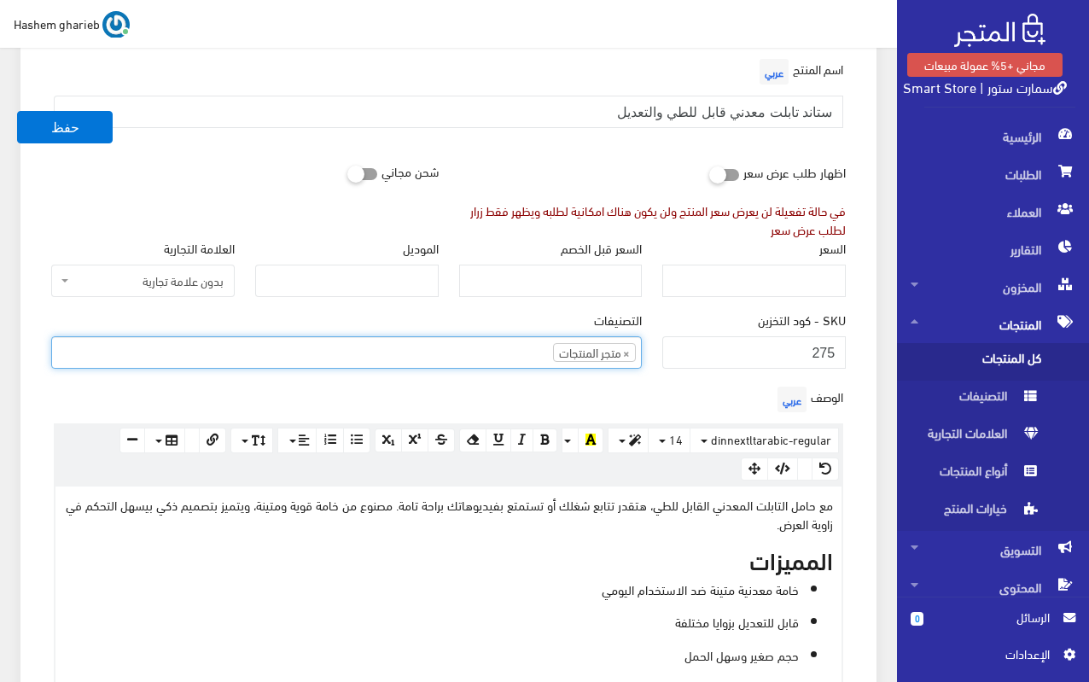
click at [455, 361] on ul "× متجر المنتجات" at bounding box center [346, 350] width 589 height 27
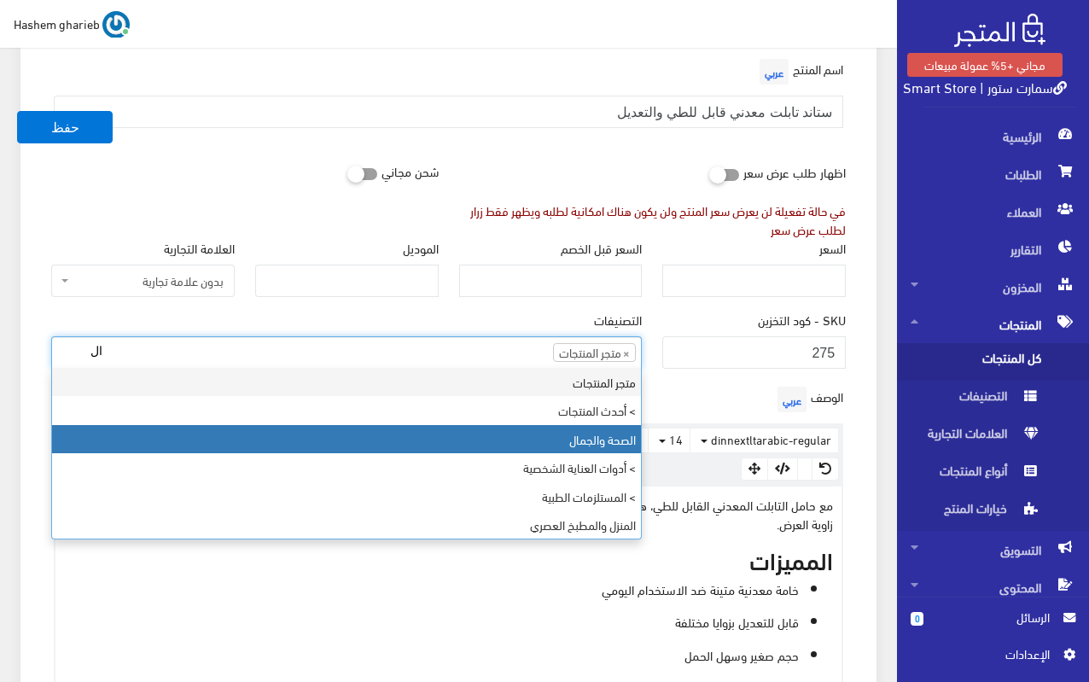
type input "ا"
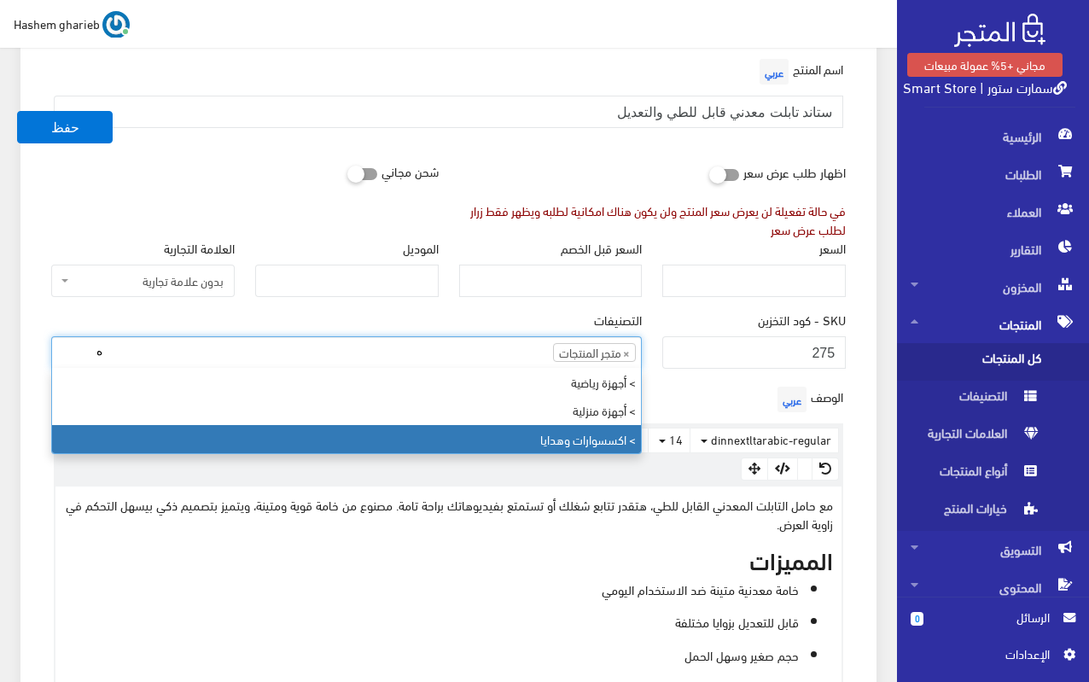
type input "ه"
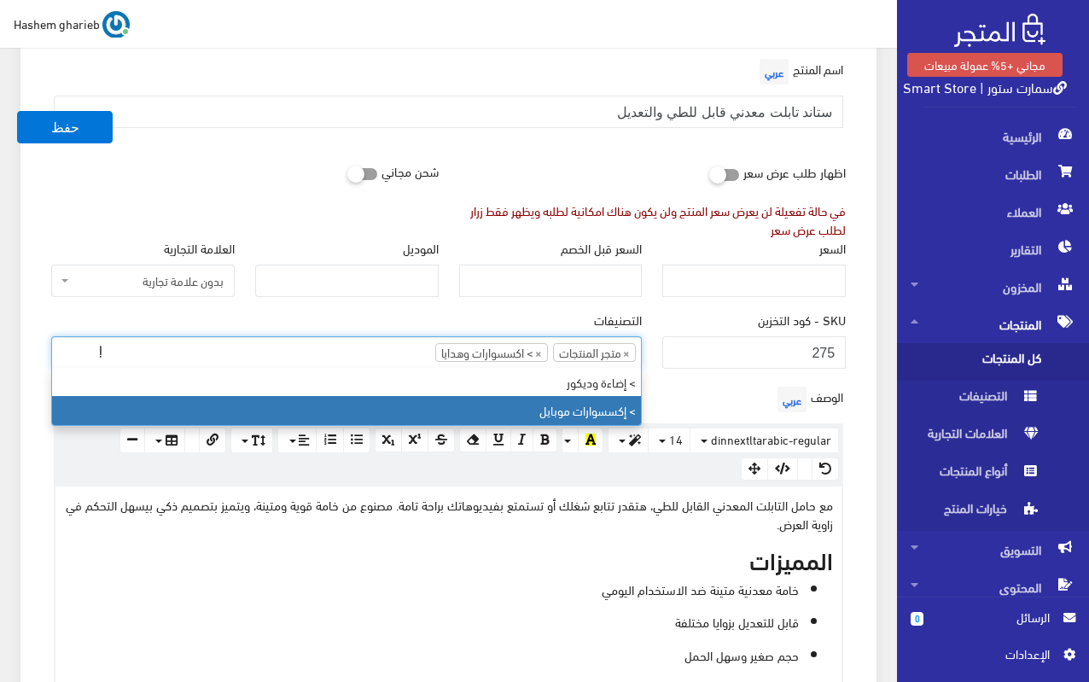
type input "إ"
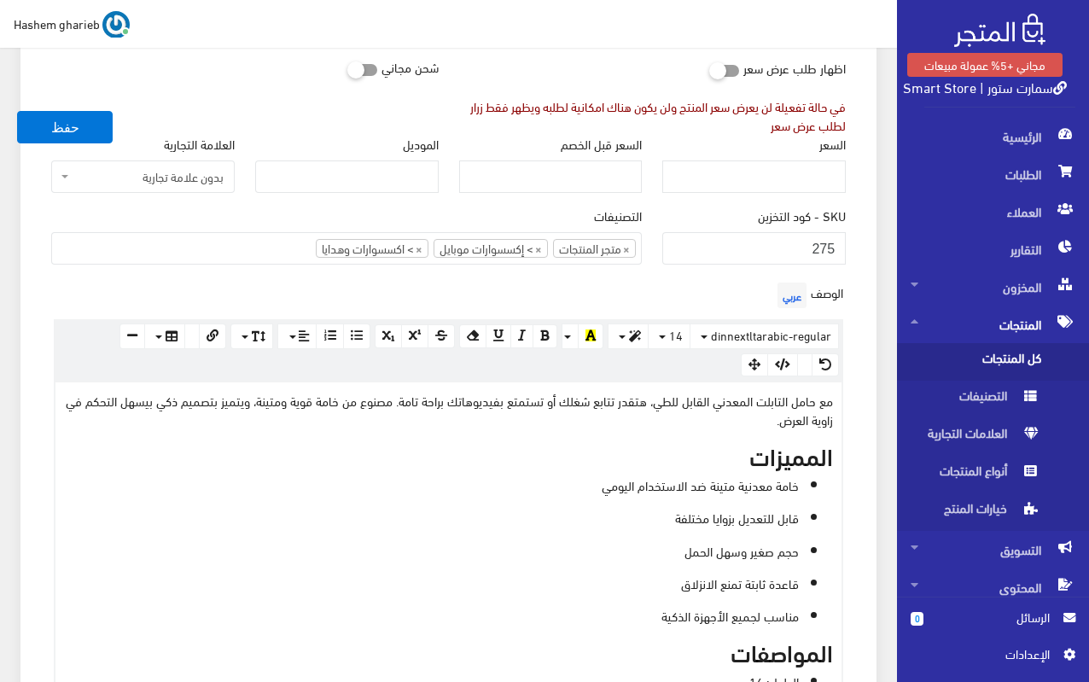
scroll to position [281, 0]
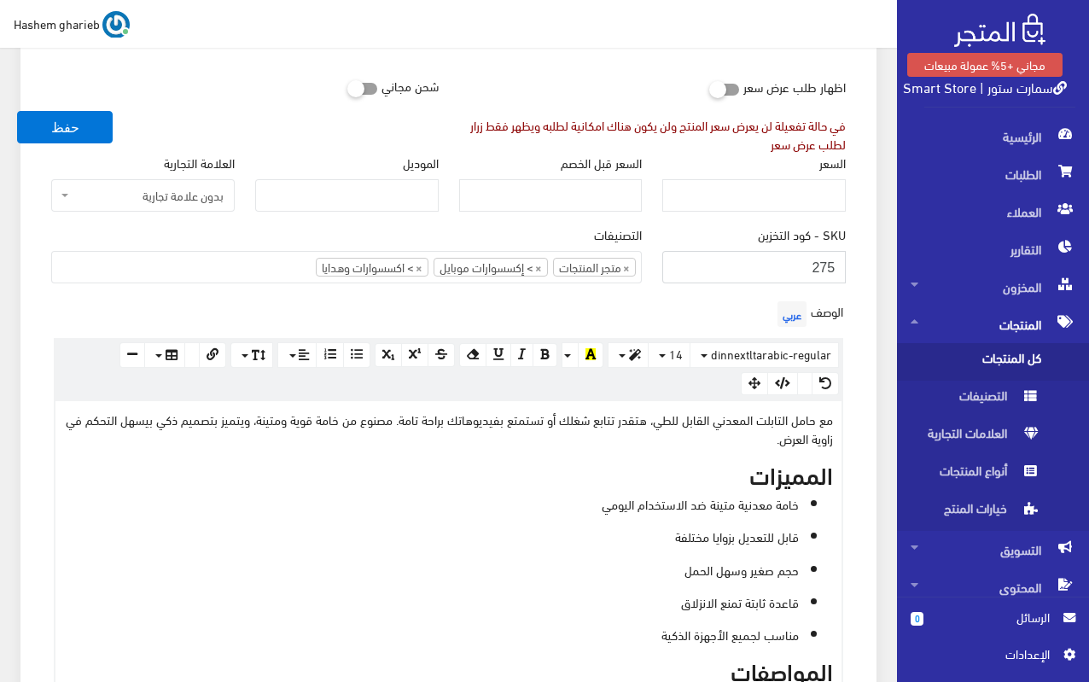
drag, startPoint x: 793, startPoint y: 271, endPoint x: 863, endPoint y: 271, distance: 70.0
click at [863, 271] on div "معلومات أساسية اسم المنتج عربي ستاند تابلت معدني قابل للطي والتعديل اظهار طلب ع…" at bounding box center [448, 688] width 856 height 1587
click at [805, 172] on div "السعر" at bounding box center [753, 183] width 183 height 58
click at [817, 204] on input "السعر" at bounding box center [753, 195] width 183 height 32
type input "275"
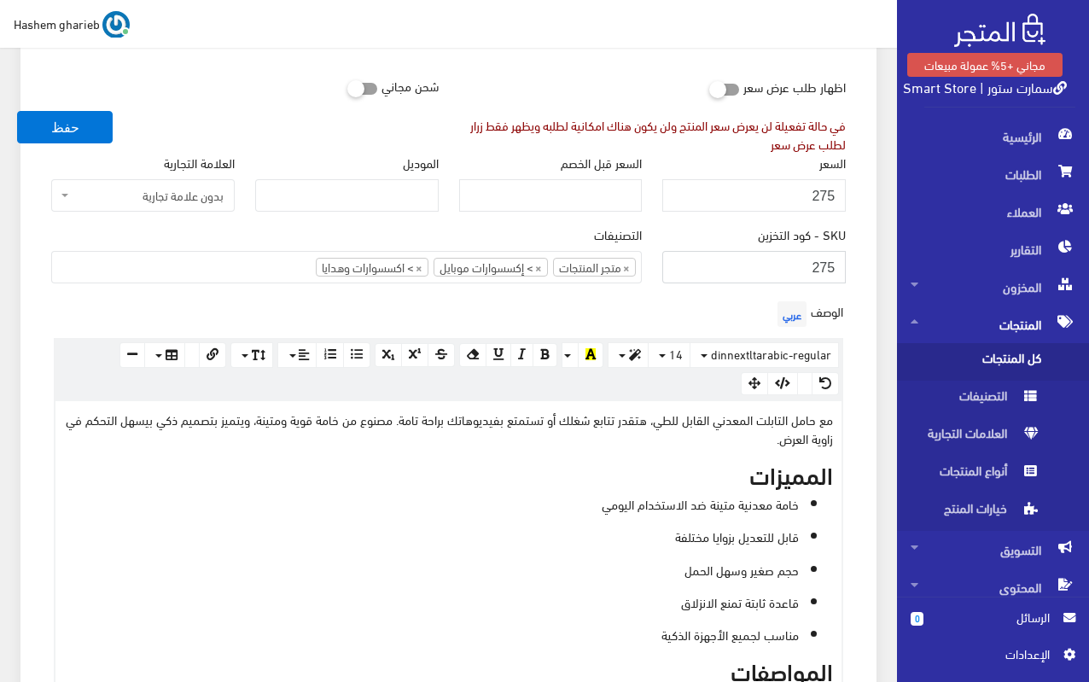
drag, startPoint x: 794, startPoint y: 265, endPoint x: 841, endPoint y: 266, distance: 46.9
click at [841, 267] on input "275" at bounding box center [753, 267] width 183 height 32
click at [816, 267] on input "SAF201444" at bounding box center [753, 267] width 183 height 32
drag, startPoint x: 791, startPoint y: 263, endPoint x: 804, endPoint y: 263, distance: 12.8
click at [804, 263] on input "SAF201444" at bounding box center [753, 267] width 183 height 32
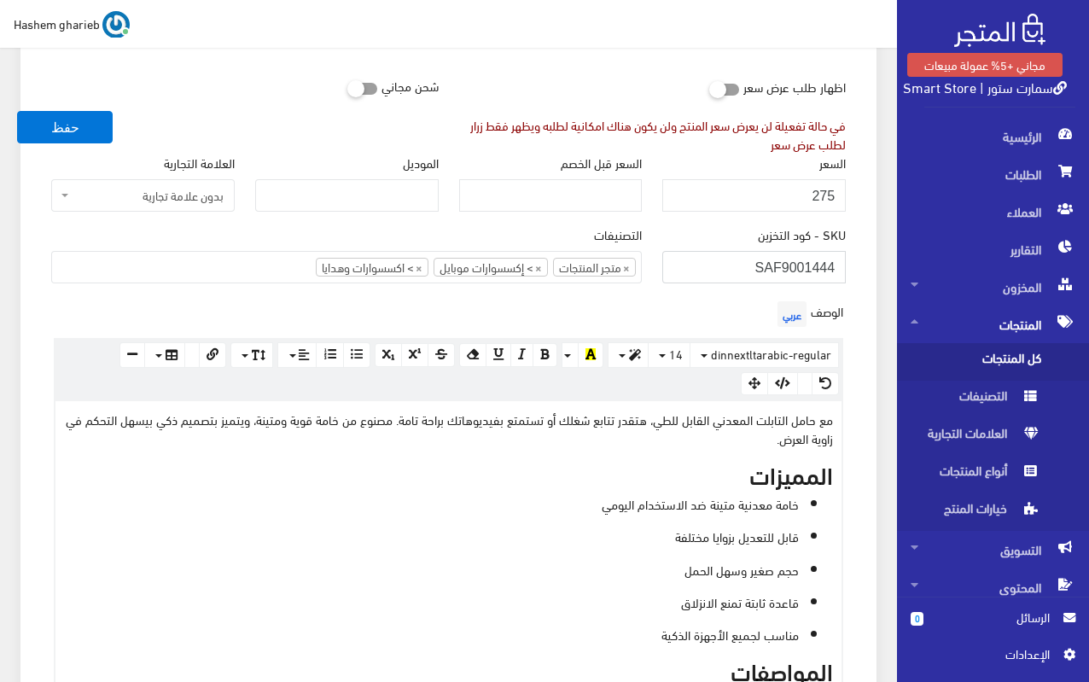
drag, startPoint x: 820, startPoint y: 266, endPoint x: 830, endPoint y: 266, distance: 10.2
click at [830, 266] on input "SAF9001444" at bounding box center [753, 267] width 183 height 32
type input "SAF9001414"
click at [851, 270] on div "SKU - كود التخزين SAF9001414" at bounding box center [754, 261] width 204 height 72
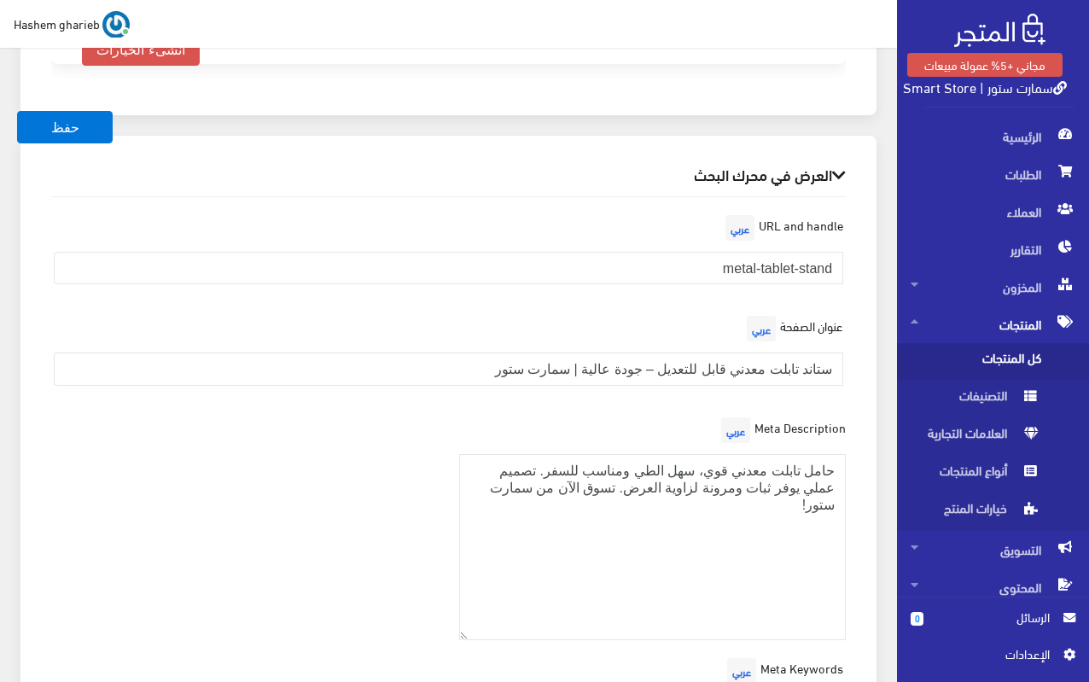
scroll to position [2073, 0]
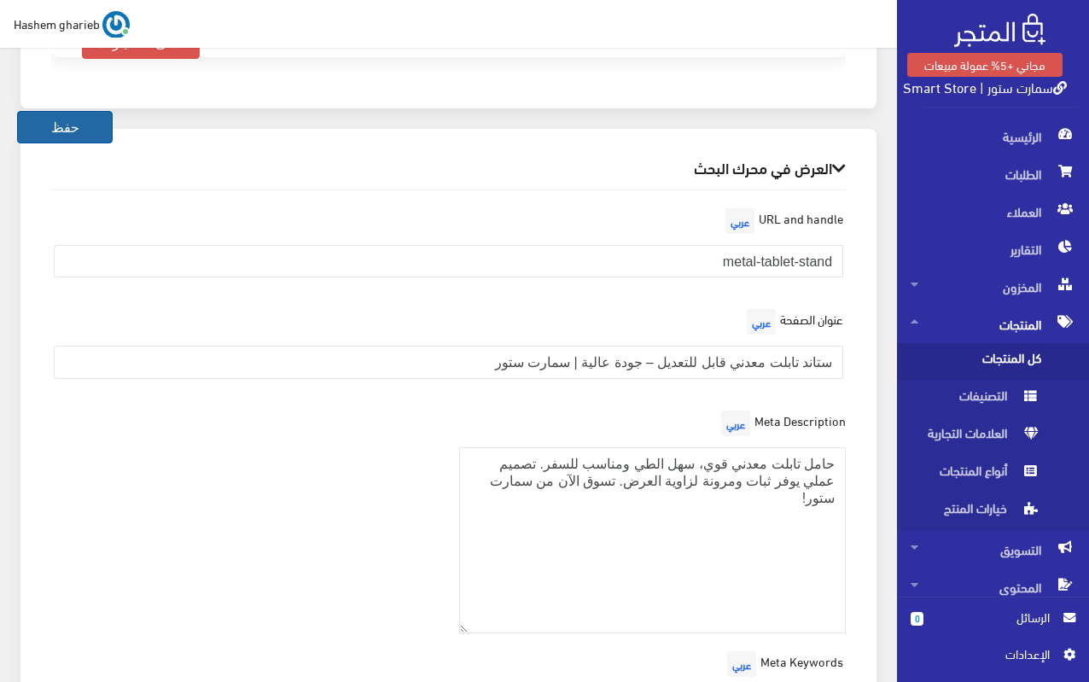
click at [80, 124] on button "حفظ" at bounding box center [65, 127] width 96 height 32
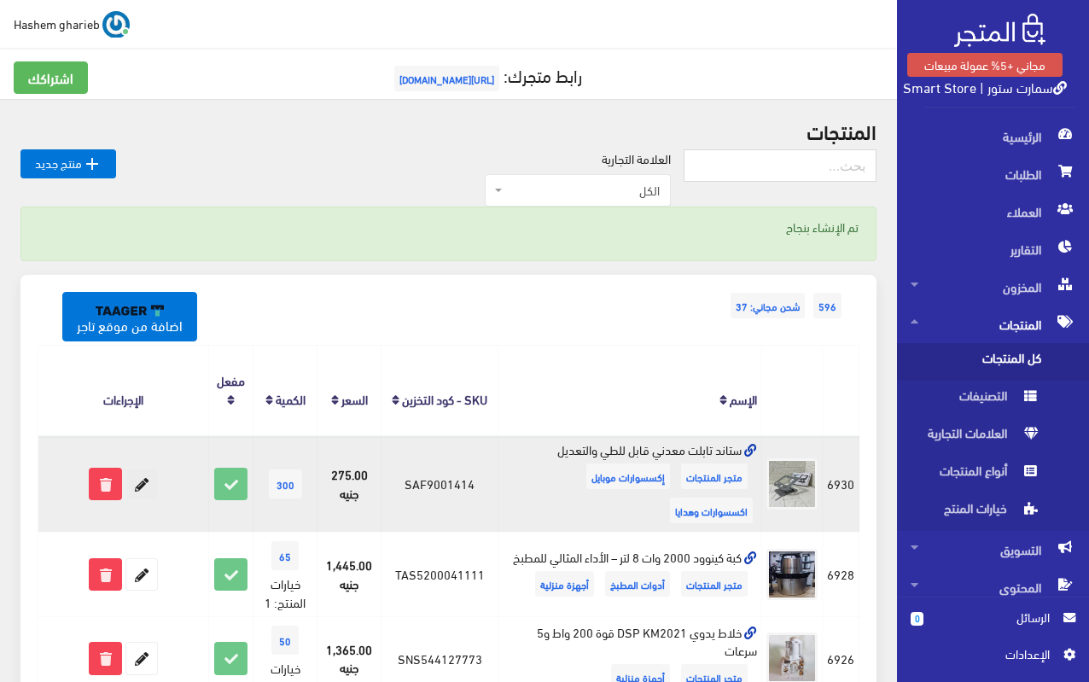
click at [150, 480] on icon at bounding box center [141, 483] width 31 height 31
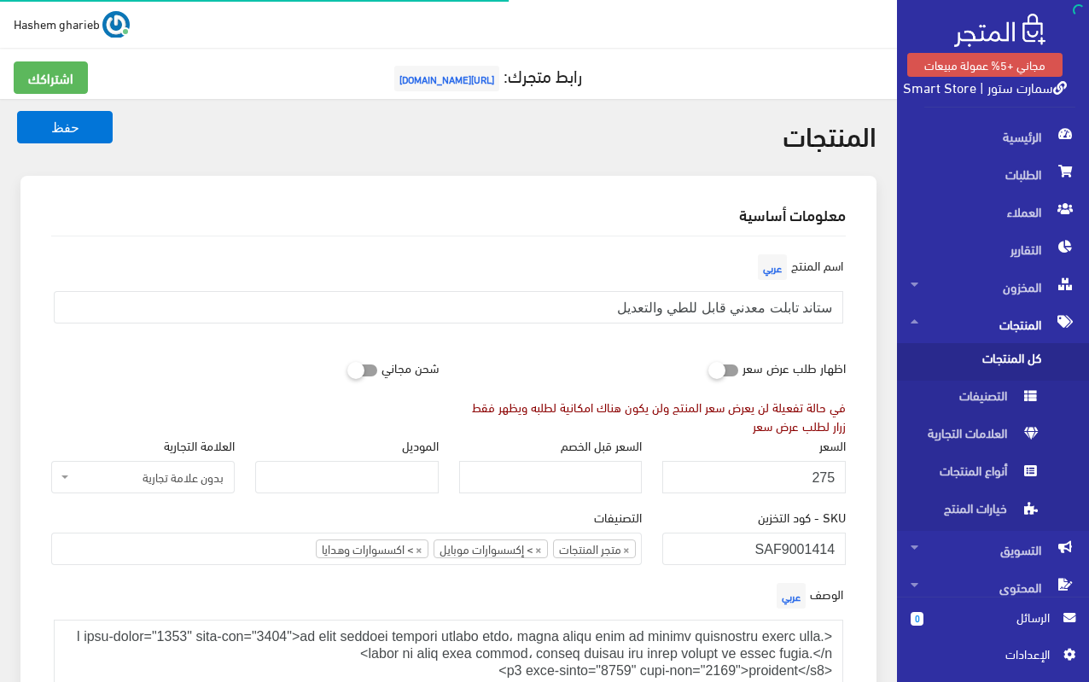
select select
select select "27"
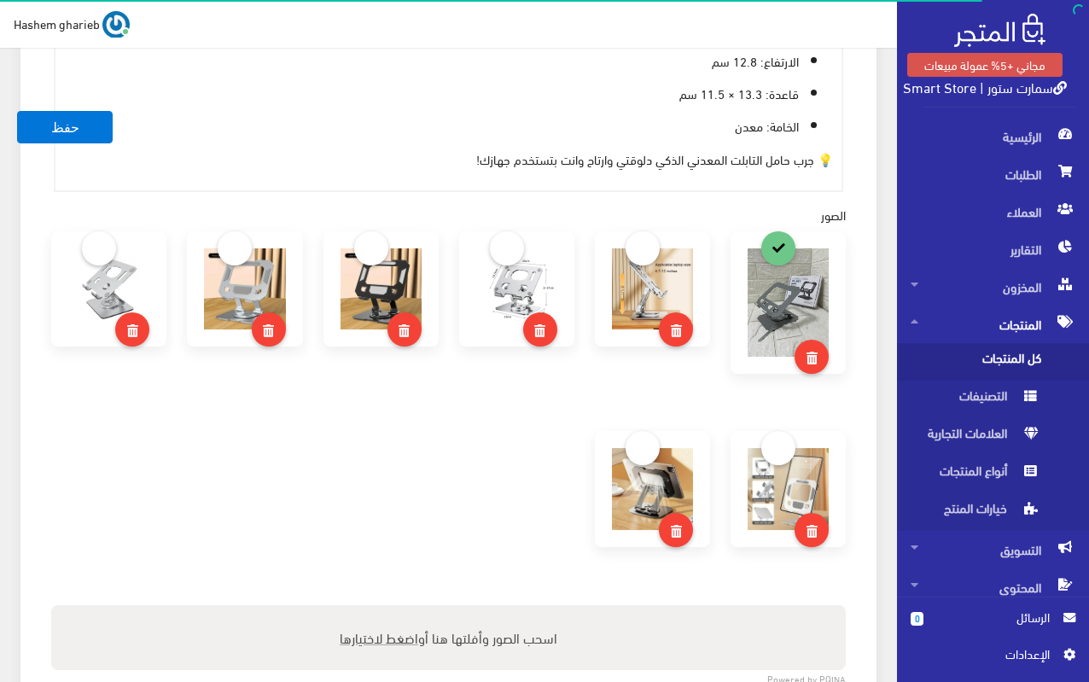
scroll to position [970, 0]
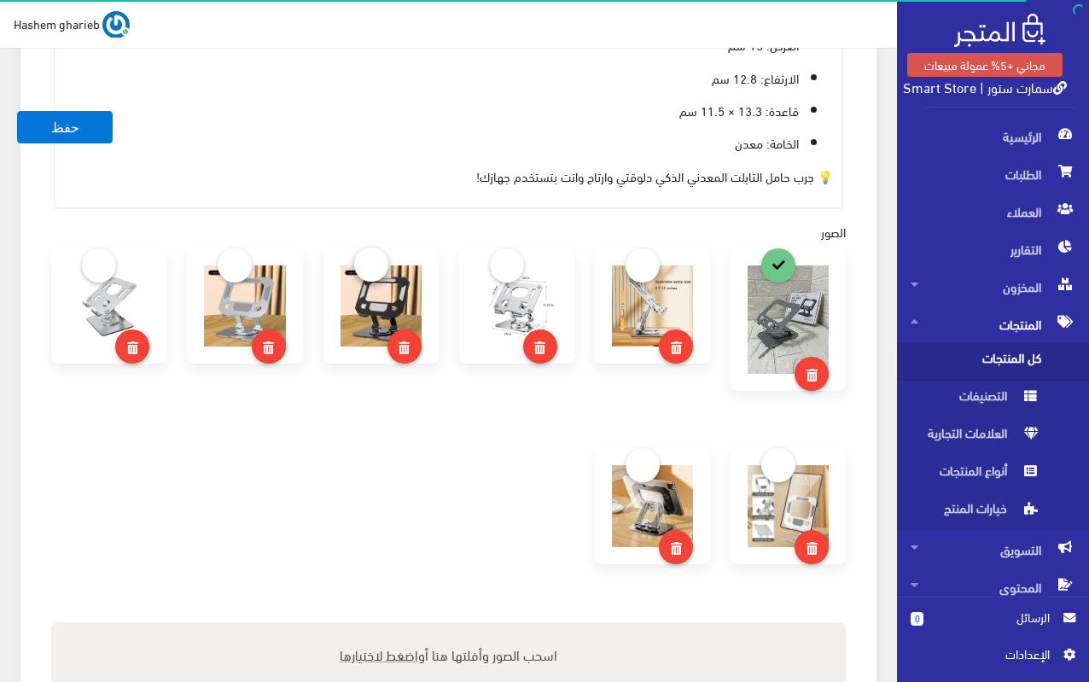
click at [370, 261] on link at bounding box center [371, 264] width 34 height 34
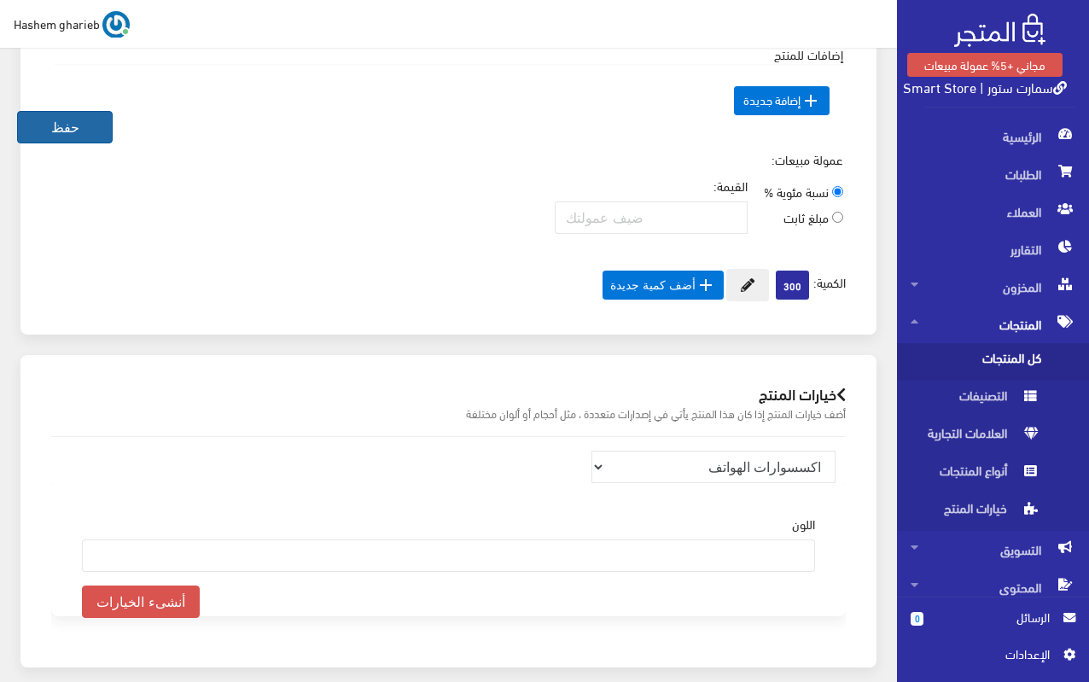
scroll to position [1594, 0]
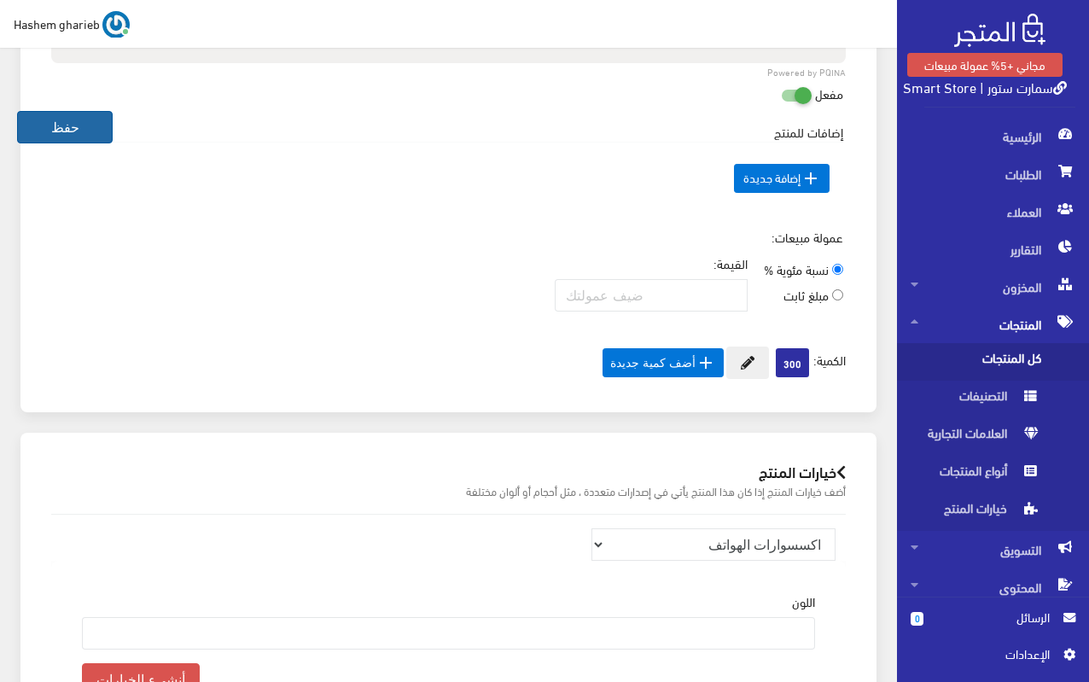
click at [79, 121] on button "حفظ" at bounding box center [65, 127] width 96 height 32
